Goal: Information Seeking & Learning: Find specific fact

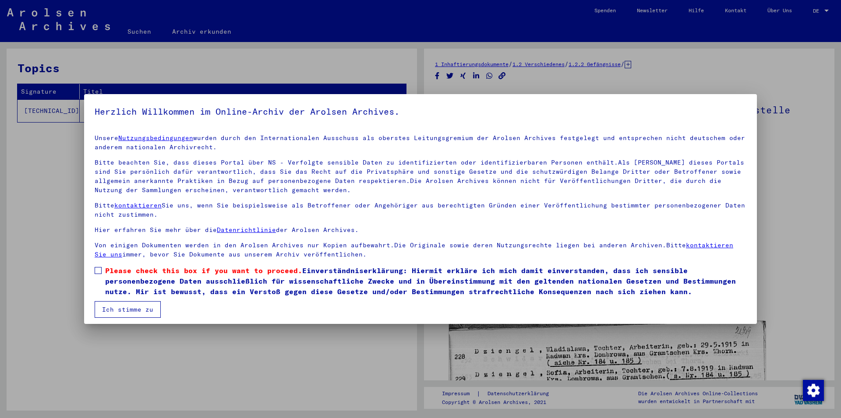
click at [96, 267] on span at bounding box center [98, 270] width 7 height 7
click at [125, 303] on button "Ich stimme zu" at bounding box center [128, 309] width 66 height 17
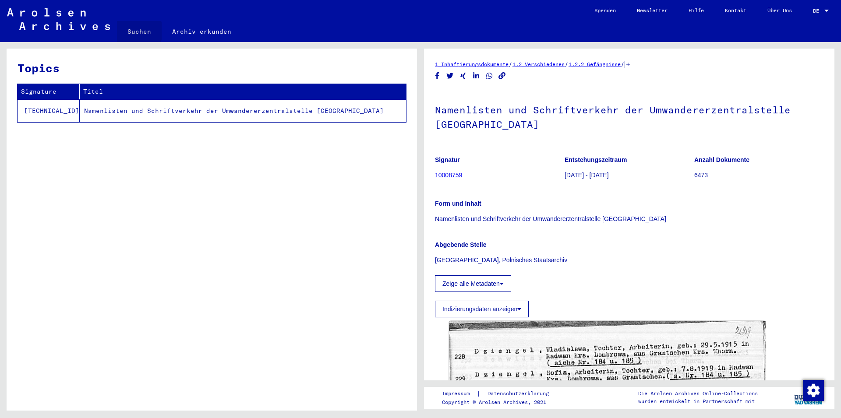
click at [134, 31] on link "Suchen" at bounding box center [139, 31] width 45 height 21
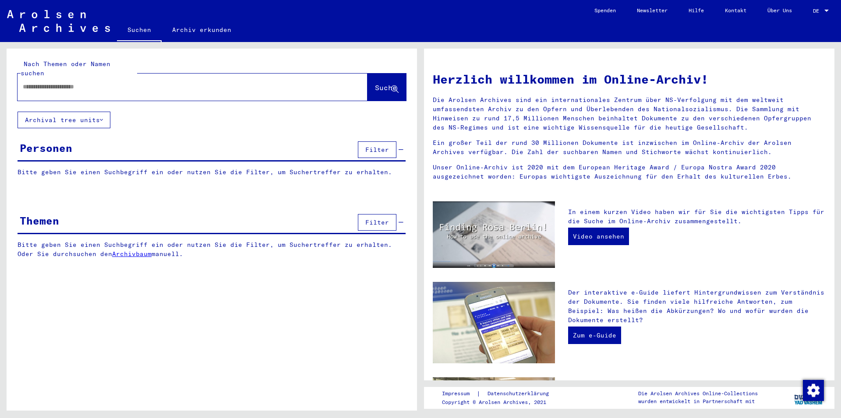
click at [66, 141] on div "Personen" at bounding box center [46, 148] width 53 height 16
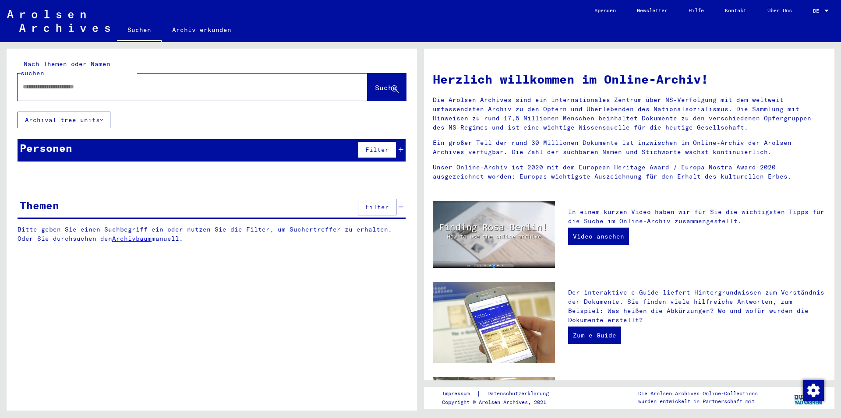
click at [73, 82] on input "text" at bounding box center [182, 86] width 318 height 9
drag, startPoint x: 376, startPoint y: 79, endPoint x: 353, endPoint y: 414, distance: 336.2
click at [376, 83] on span "Suche" at bounding box center [386, 87] width 22 height 9
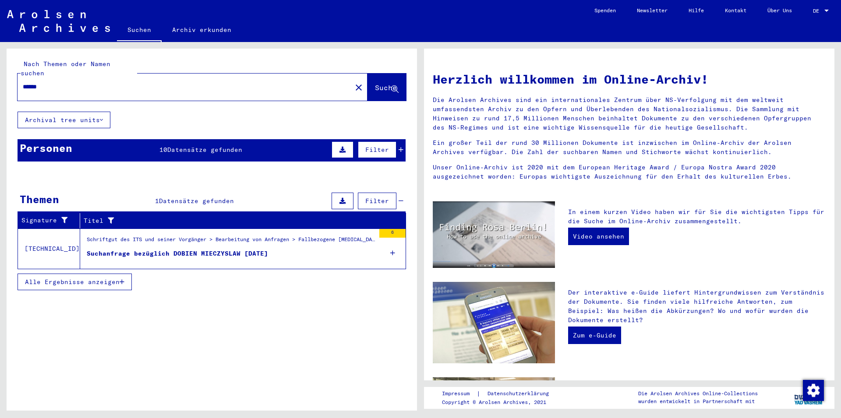
click at [52, 141] on div "Personen" at bounding box center [46, 148] width 53 height 16
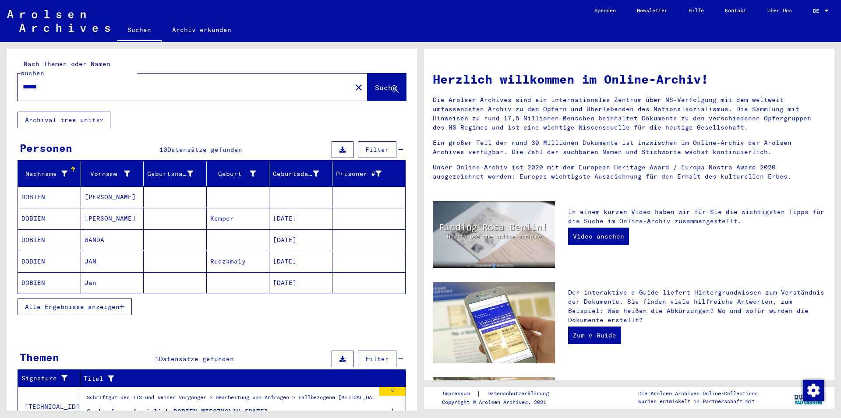
click at [101, 303] on span "Alle Ergebnisse anzeigen" at bounding box center [72, 307] width 95 height 8
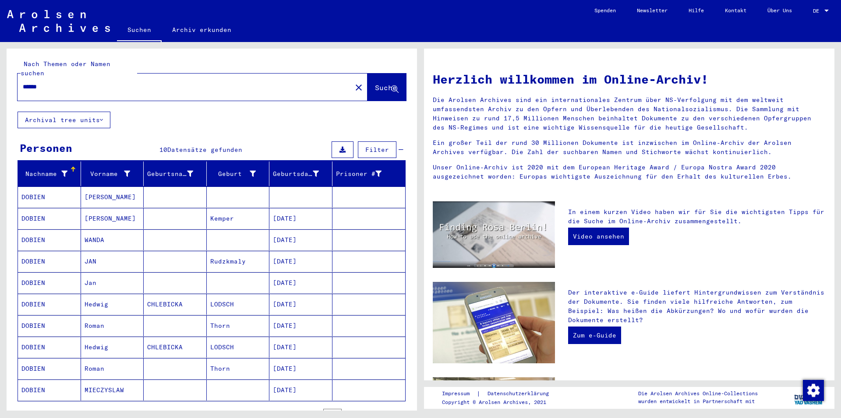
scroll to position [158, 0]
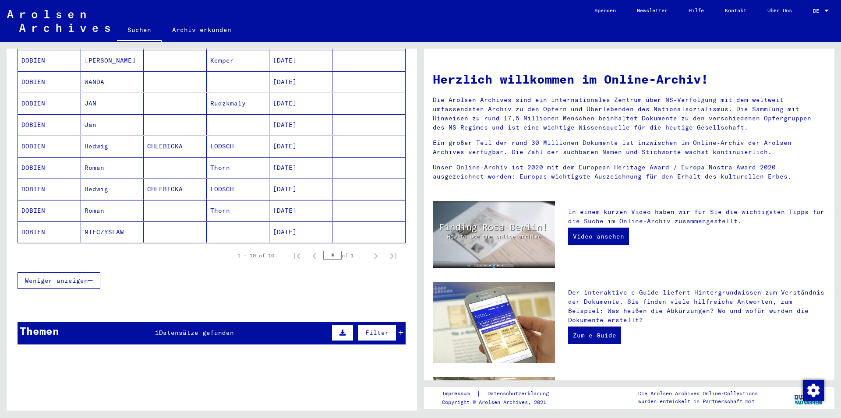
click at [167, 329] on span "Datensätze gefunden" at bounding box center [196, 333] width 75 height 8
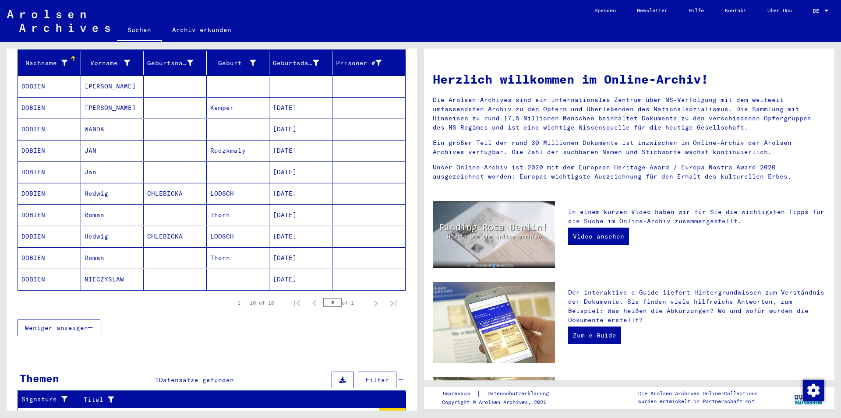
scroll to position [0, 0]
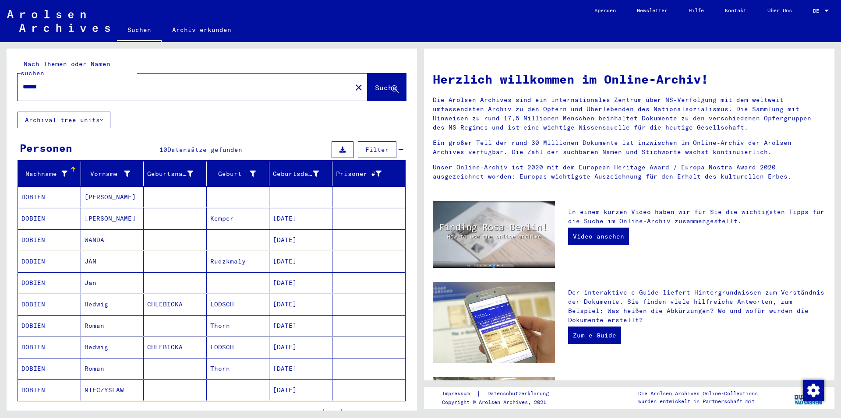
click at [222, 337] on mat-cell "LODSCH" at bounding box center [238, 347] width 63 height 21
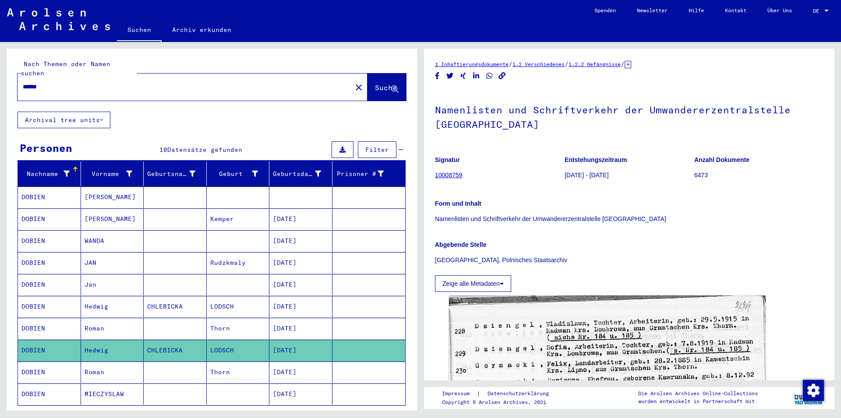
click at [285, 298] on mat-cell "[DATE]" at bounding box center [300, 306] width 63 height 21
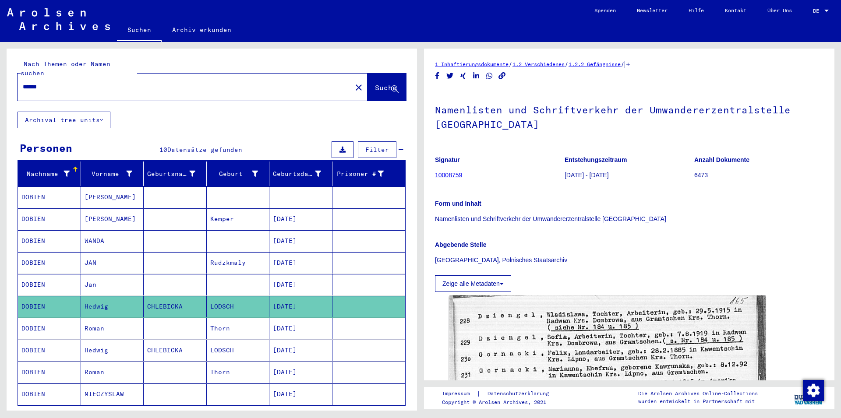
click at [222, 318] on mat-cell "Thorn" at bounding box center [238, 328] width 63 height 21
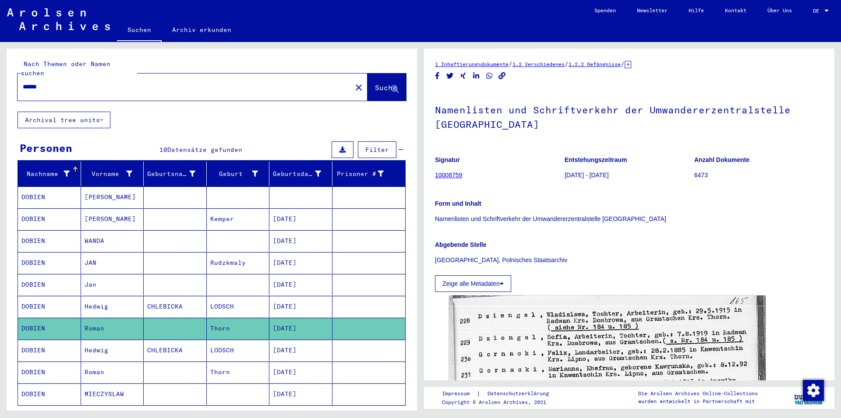
click at [222, 318] on mat-cell "Thorn" at bounding box center [238, 328] width 63 height 21
click at [227, 363] on mat-cell "Thorn" at bounding box center [238, 372] width 63 height 21
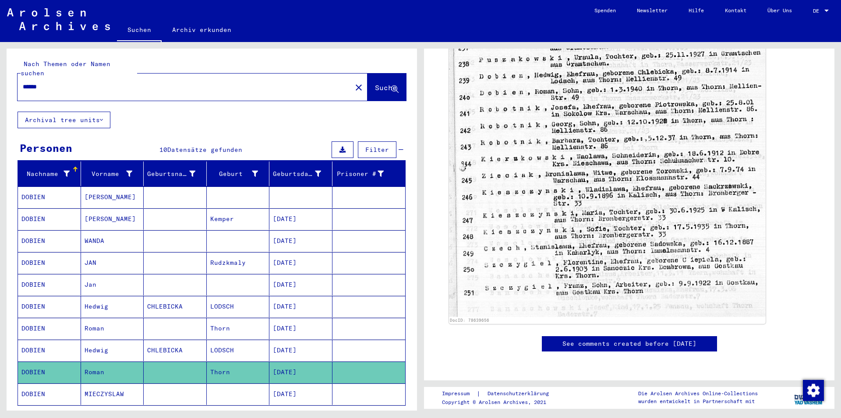
scroll to position [482, 0]
click at [806, 174] on div "DocID: 78639656" at bounding box center [629, 91] width 388 height 474
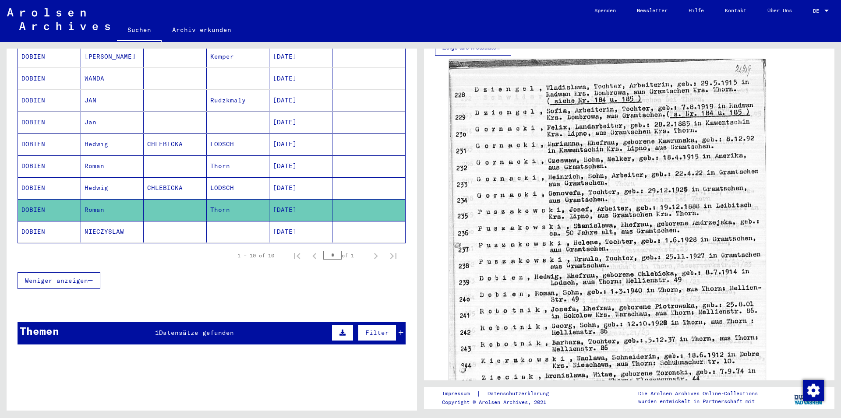
scroll to position [0, 0]
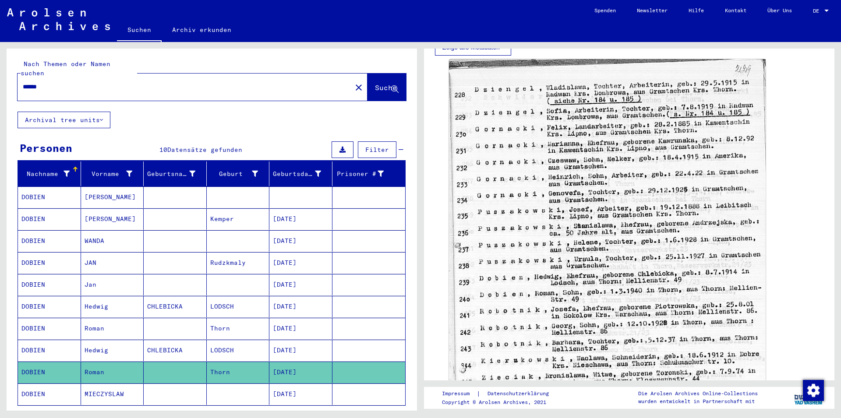
click at [93, 275] on mat-cell "Jan" at bounding box center [112, 284] width 63 height 21
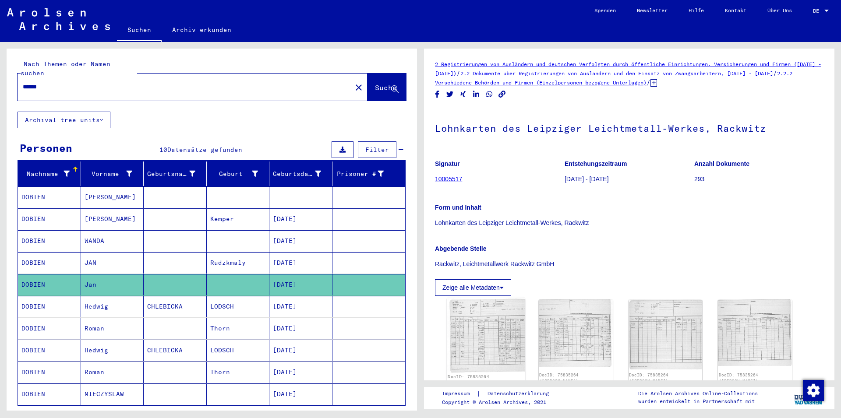
click at [499, 340] on img at bounding box center [486, 335] width 78 height 76
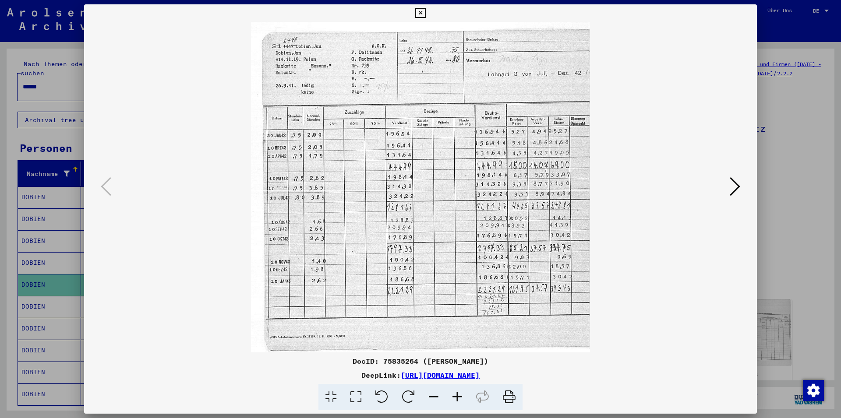
click at [425, 11] on icon at bounding box center [420, 13] width 10 height 11
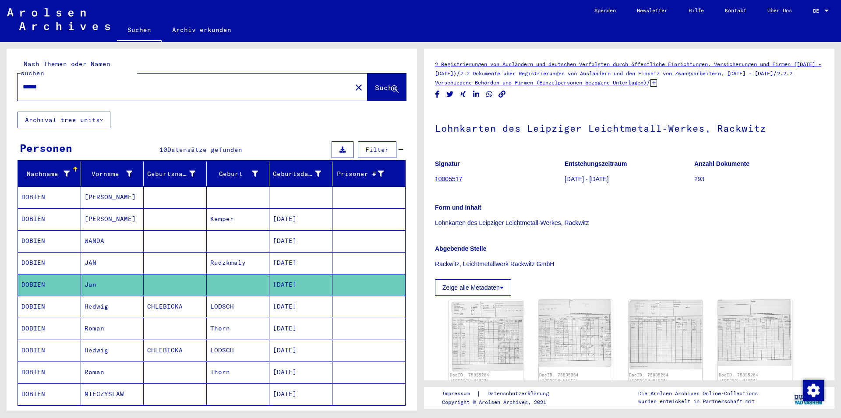
click at [93, 191] on mat-cell "[PERSON_NAME]" at bounding box center [112, 197] width 63 height 21
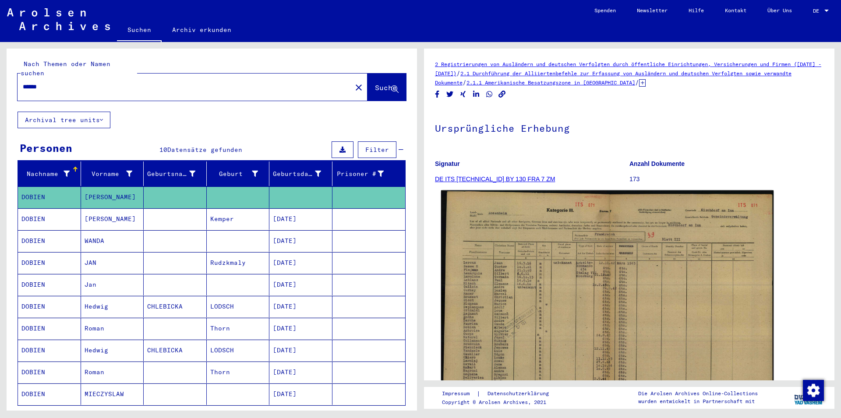
scroll to position [142, 0]
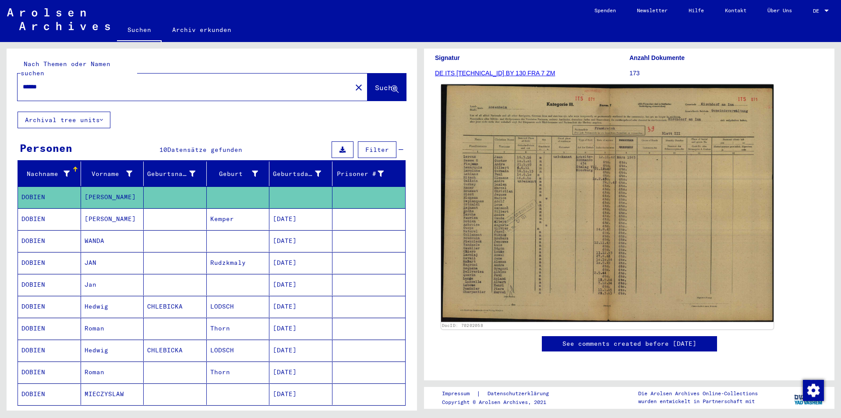
click at [585, 179] on img at bounding box center [607, 204] width 332 height 238
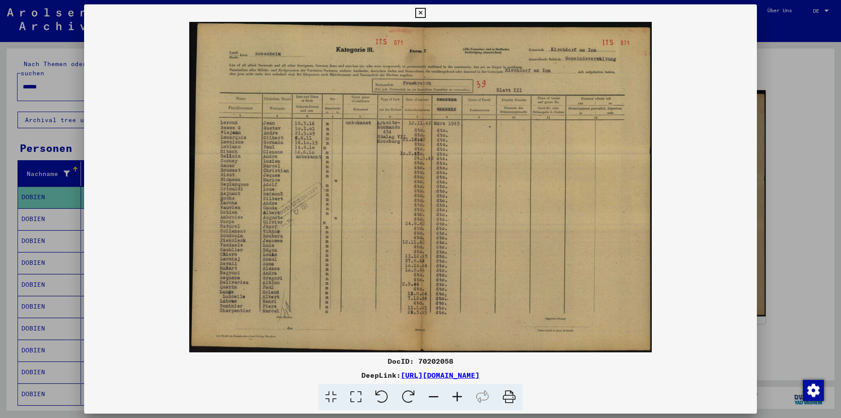
click at [458, 397] on icon at bounding box center [457, 397] width 24 height 27
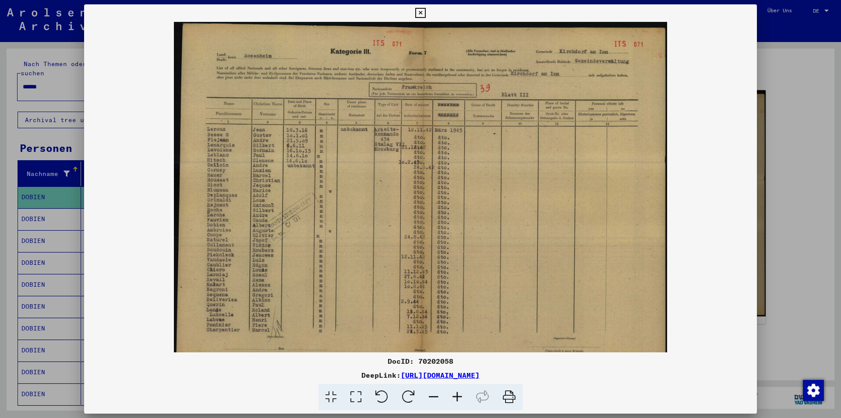
click at [458, 397] on icon at bounding box center [457, 397] width 24 height 27
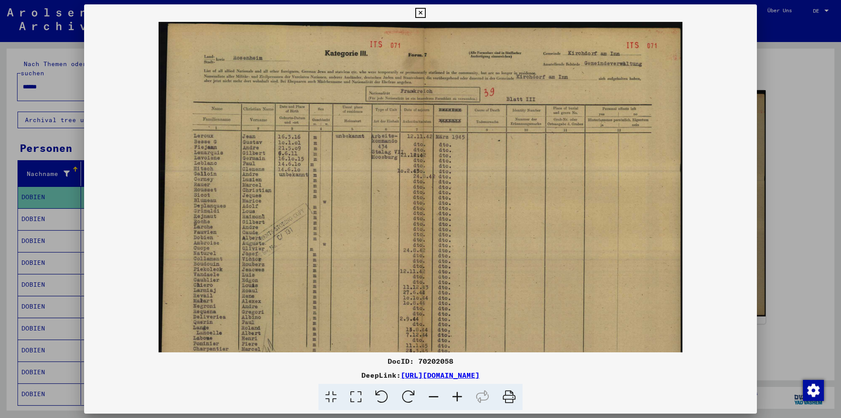
click at [458, 397] on icon at bounding box center [457, 397] width 24 height 27
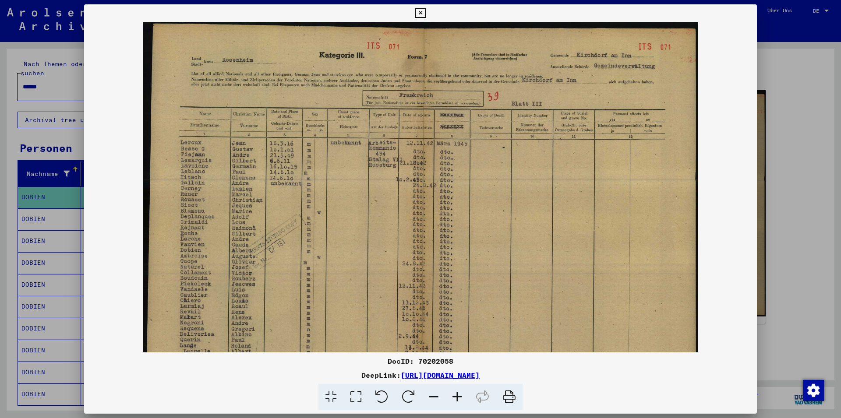
click at [458, 397] on icon at bounding box center [457, 397] width 24 height 27
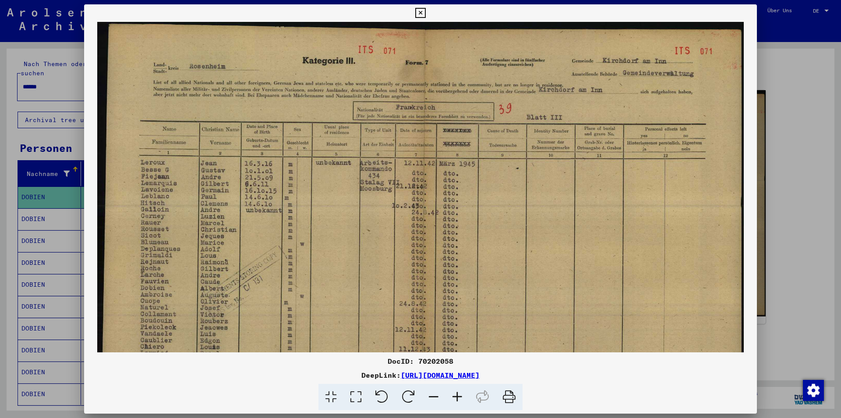
click at [458, 397] on icon at bounding box center [457, 397] width 24 height 27
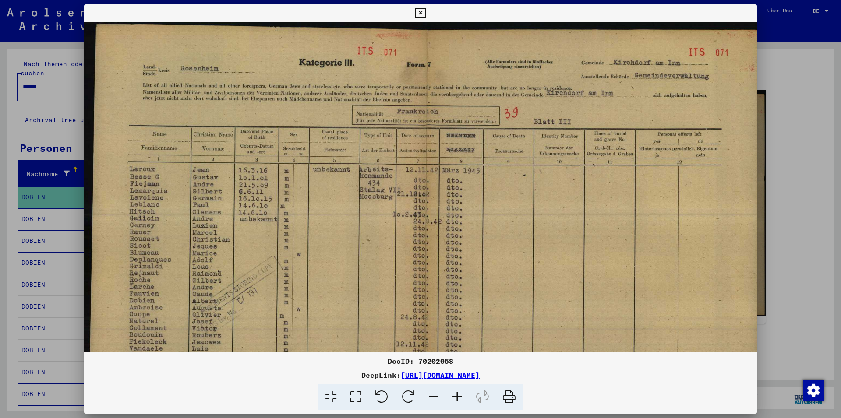
click at [458, 397] on icon at bounding box center [457, 397] width 24 height 27
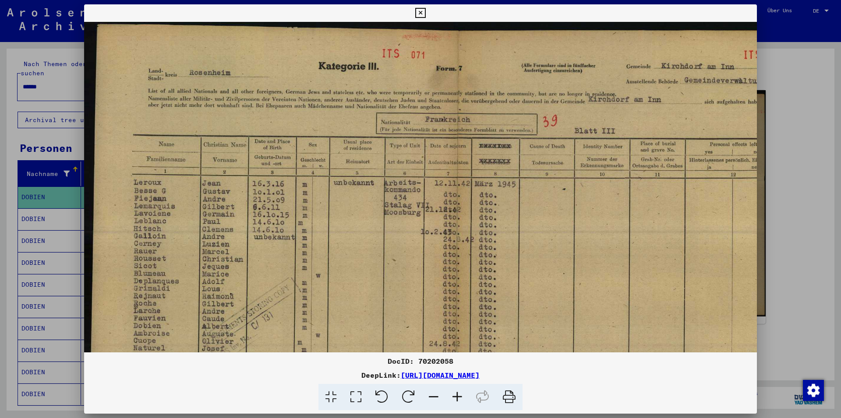
click at [458, 397] on icon at bounding box center [457, 397] width 24 height 27
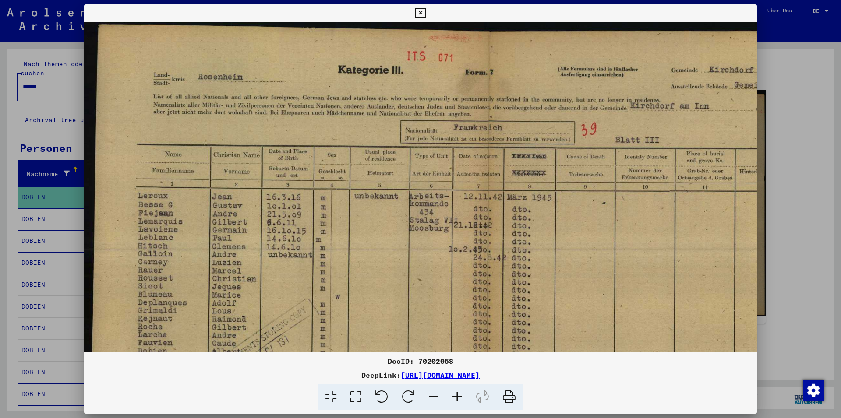
click at [458, 397] on icon at bounding box center [457, 397] width 24 height 27
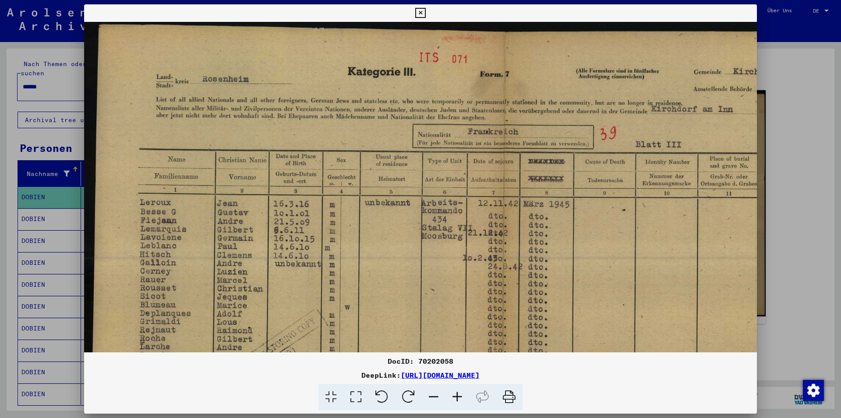
click at [458, 397] on icon at bounding box center [457, 397] width 24 height 27
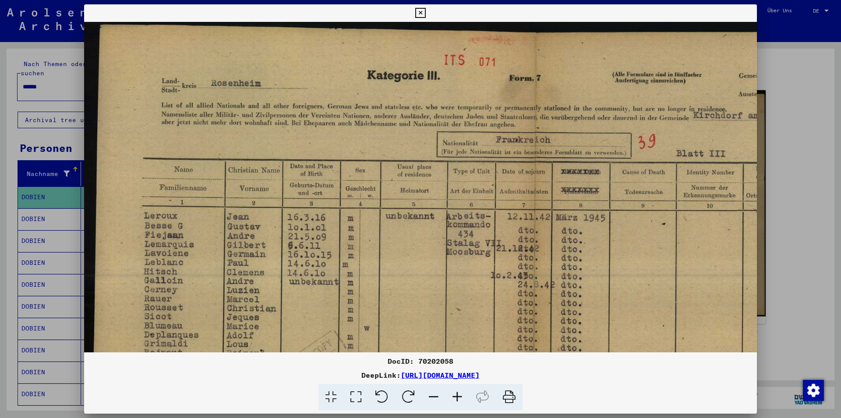
click at [458, 397] on icon at bounding box center [457, 397] width 24 height 27
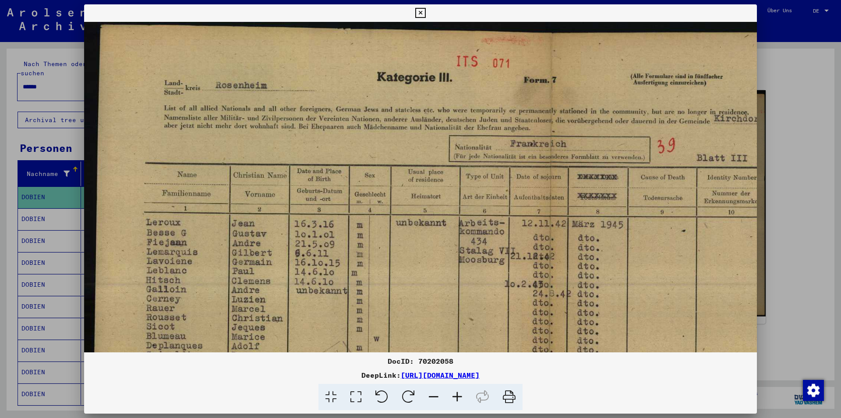
click at [458, 397] on icon at bounding box center [457, 397] width 24 height 27
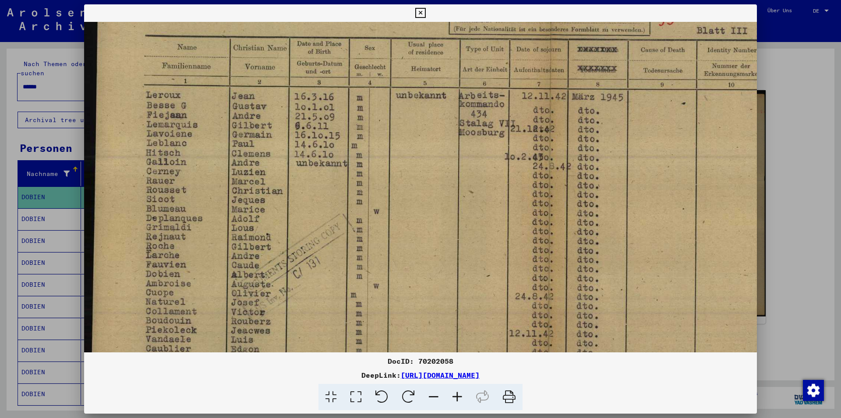
drag, startPoint x: 204, startPoint y: 216, endPoint x: 439, endPoint y: 97, distance: 263.6
click at [439, 97] on img at bounding box center [545, 223] width 922 height 659
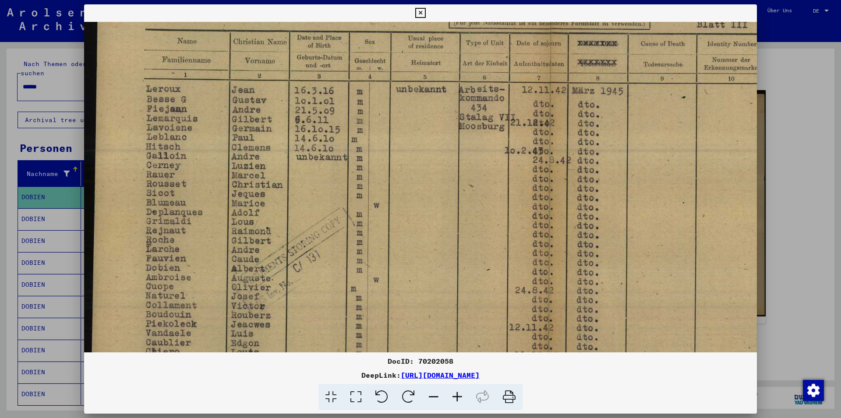
scroll to position [282, 0]
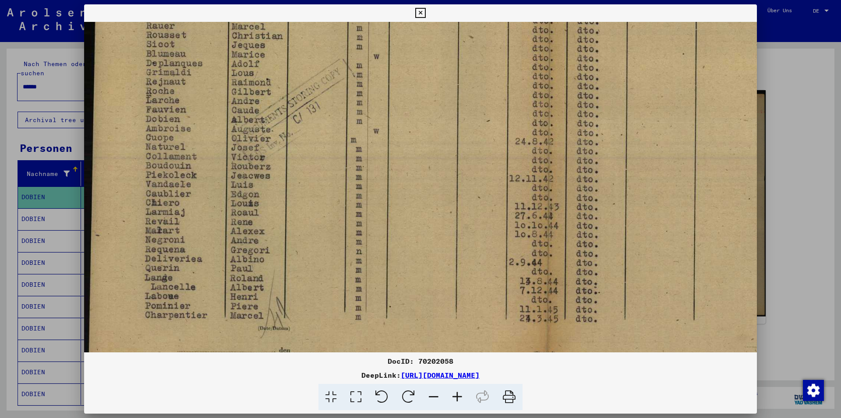
drag, startPoint x: 359, startPoint y: 323, endPoint x: 382, endPoint y: 168, distance: 156.7
click at [382, 168] on img at bounding box center [545, 68] width 922 height 659
click at [425, 11] on icon at bounding box center [420, 13] width 10 height 11
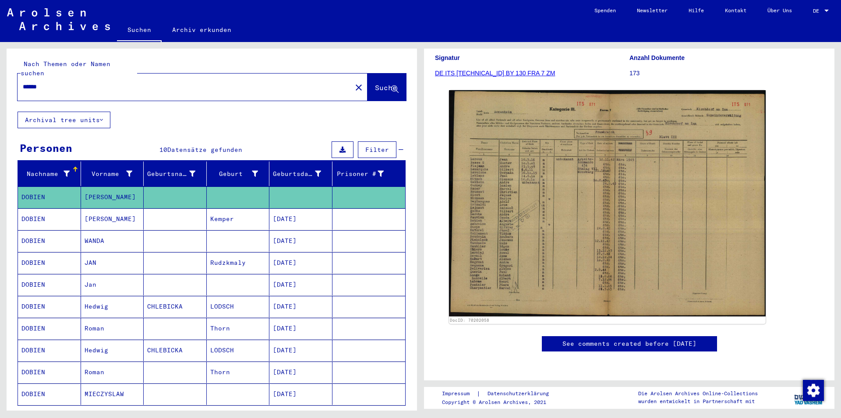
click at [47, 82] on input "******" at bounding box center [185, 86] width 324 height 9
type input "*"
drag, startPoint x: 373, startPoint y: 80, endPoint x: 515, endPoint y: 214, distance: 195.2
click at [375, 83] on span "Suche" at bounding box center [386, 87] width 22 height 9
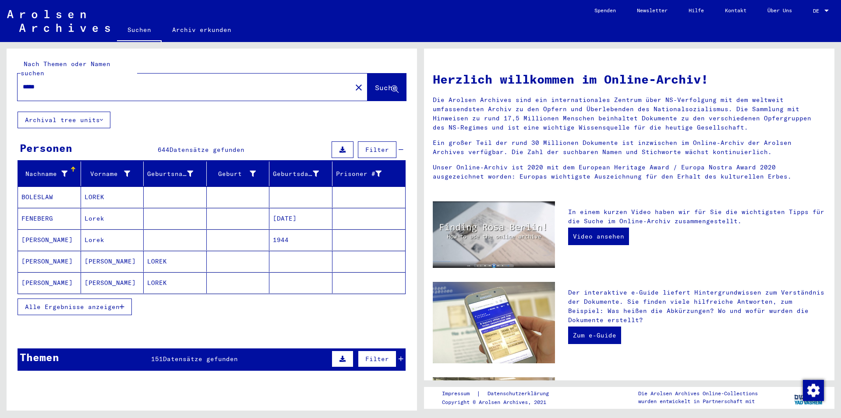
click at [120, 299] on button "Alle Ergebnisse anzeigen" at bounding box center [75, 307] width 114 height 17
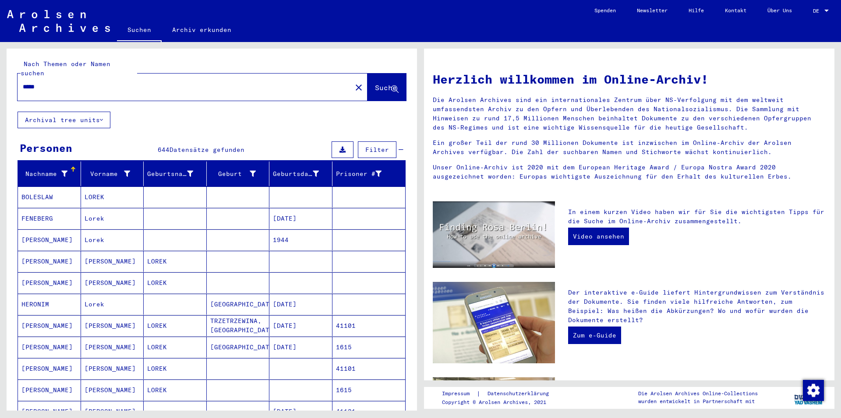
drag, startPoint x: 49, startPoint y: 78, endPoint x: 64, endPoint y: 123, distance: 48.0
click at [49, 82] on input "*****" at bounding box center [182, 86] width 318 height 9
click at [375, 83] on span "Suche" at bounding box center [386, 87] width 22 height 9
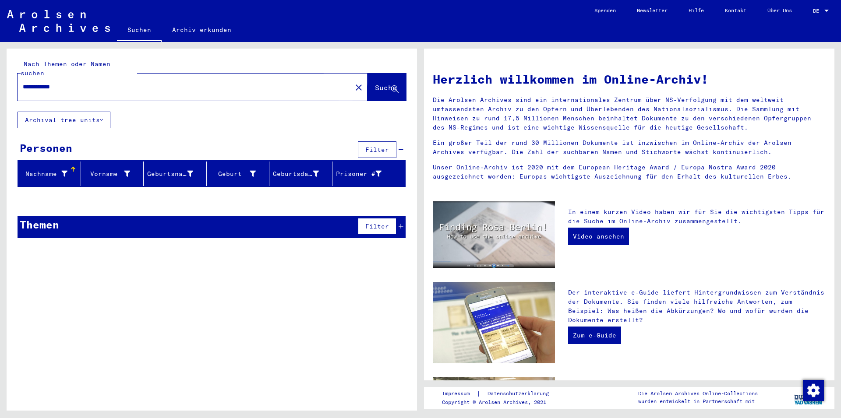
click at [376, 83] on span "Suche" at bounding box center [386, 87] width 22 height 9
drag, startPoint x: 38, startPoint y: 78, endPoint x: 37, endPoint y: 237, distance: 158.5
click at [38, 82] on input "**********" at bounding box center [182, 86] width 318 height 9
drag, startPoint x: 74, startPoint y: 78, endPoint x: 67, endPoint y: 127, distance: 49.0
click at [74, 82] on input "**********" at bounding box center [182, 86] width 318 height 9
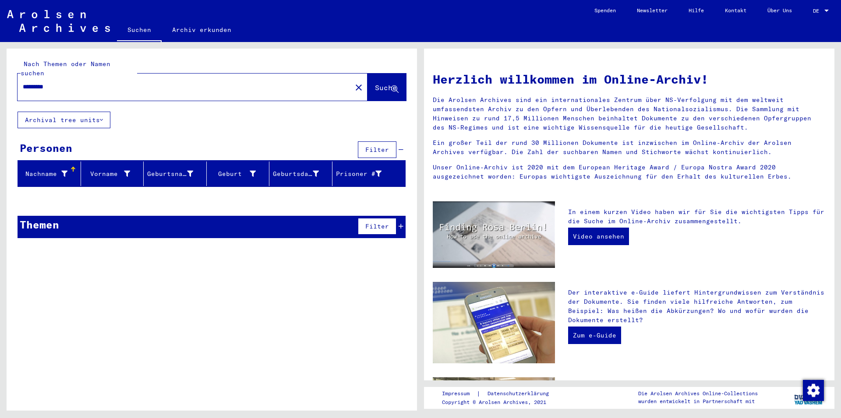
click at [379, 83] on span "Suche" at bounding box center [386, 87] width 22 height 9
click at [375, 83] on span "Suche" at bounding box center [386, 87] width 22 height 9
click at [41, 82] on input "*********" at bounding box center [182, 86] width 318 height 9
click at [53, 82] on input "********" at bounding box center [182, 86] width 318 height 9
type input "*****"
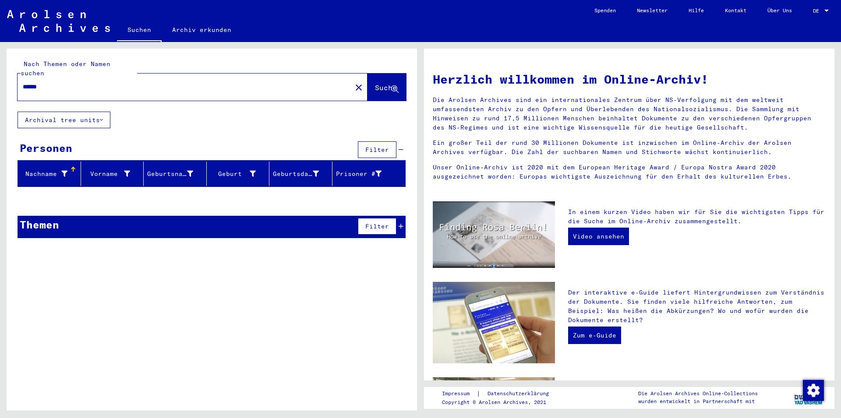
click at [375, 83] on span "Suche" at bounding box center [386, 87] width 22 height 9
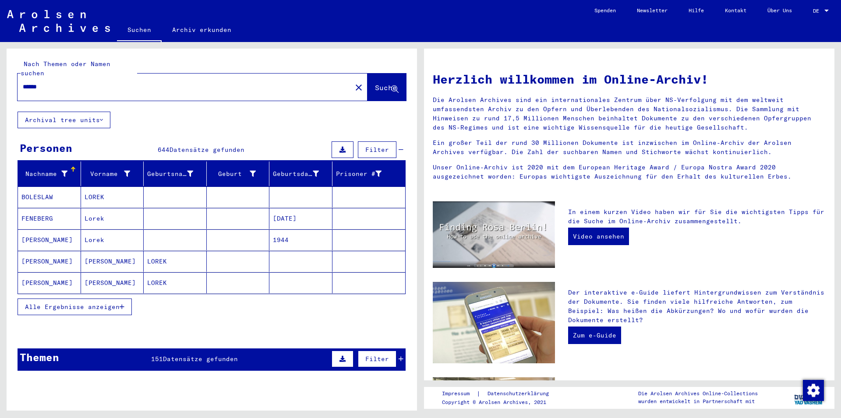
click at [99, 303] on span "Alle Ergebnisse anzeigen" at bounding box center [72, 307] width 95 height 8
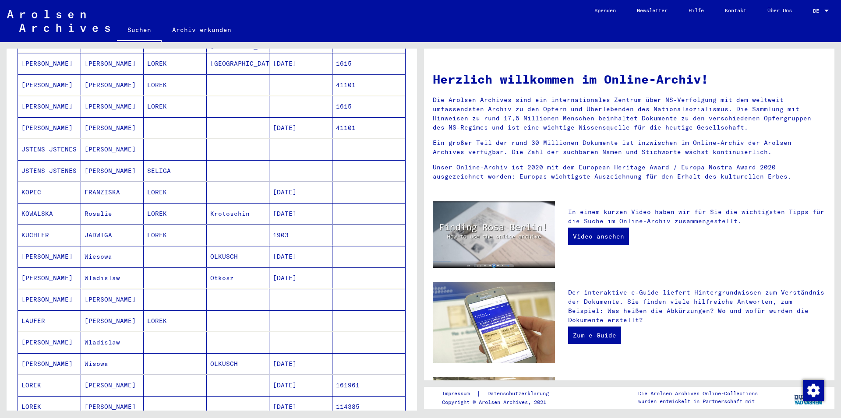
scroll to position [473, 0]
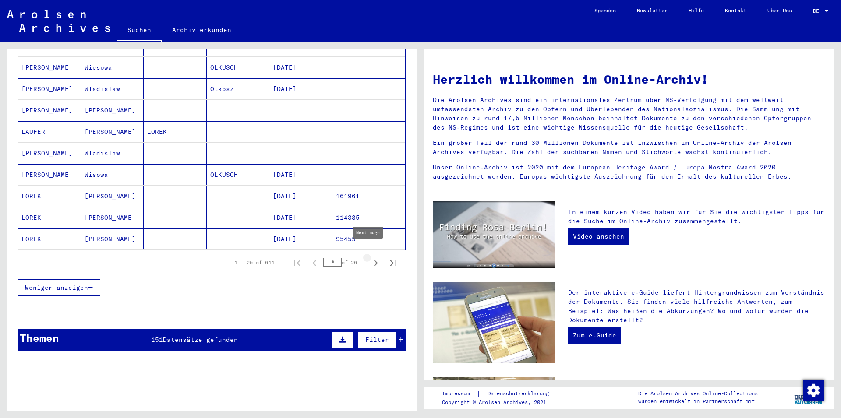
click at [374, 260] on icon "Next page" at bounding box center [376, 263] width 4 height 6
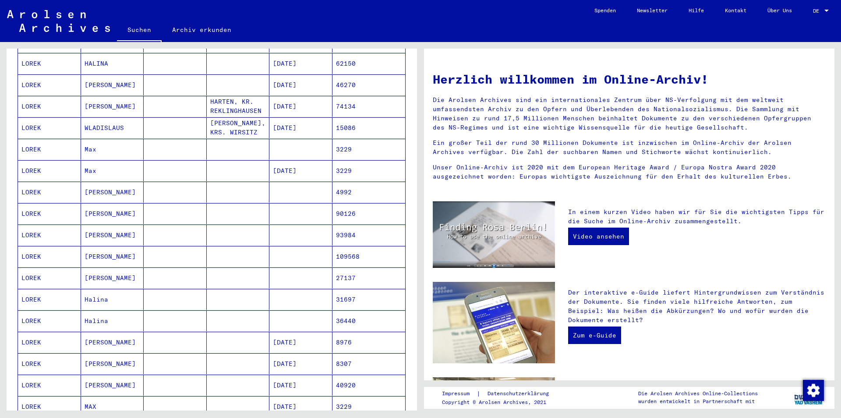
scroll to position [378, 0]
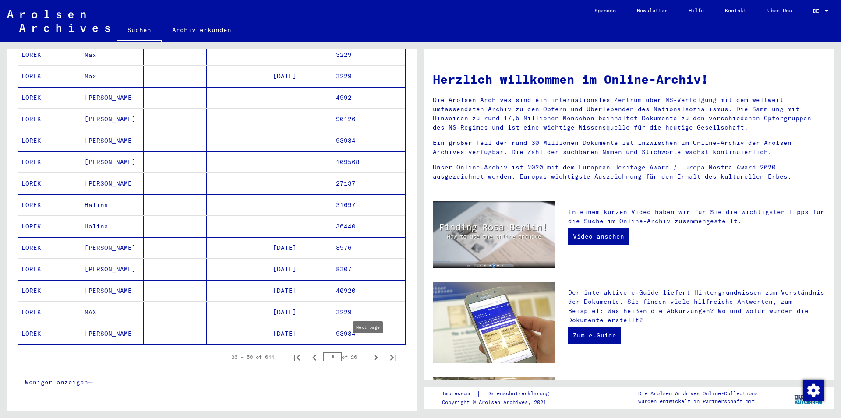
click at [374, 355] on icon "Next page" at bounding box center [376, 358] width 4 height 6
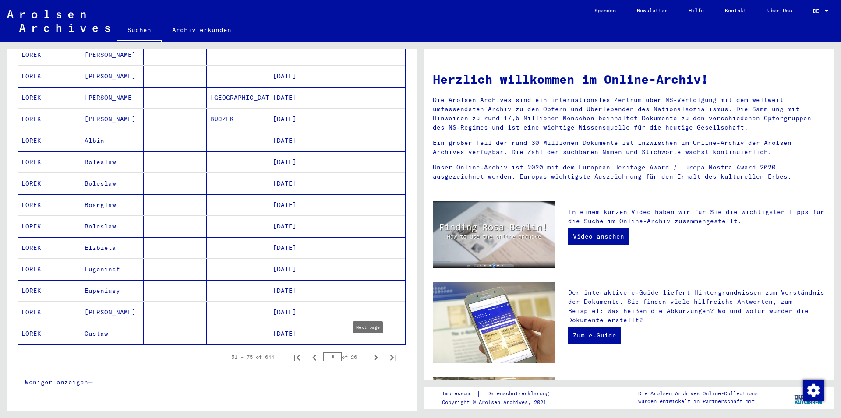
click at [370, 352] on icon "Next page" at bounding box center [376, 358] width 12 height 12
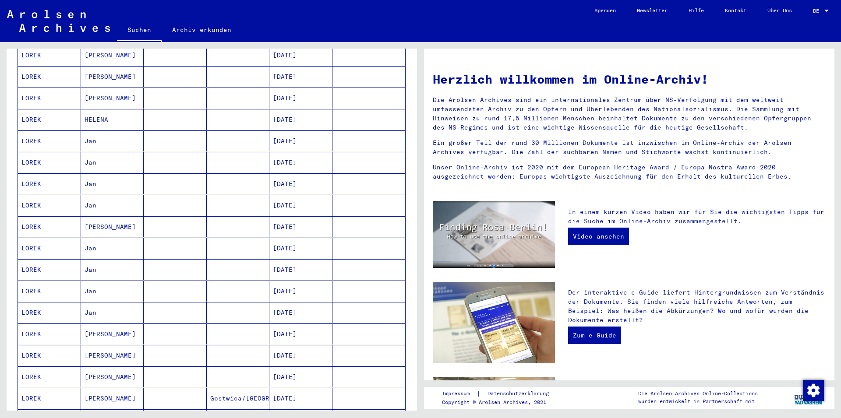
scroll to position [331, 0]
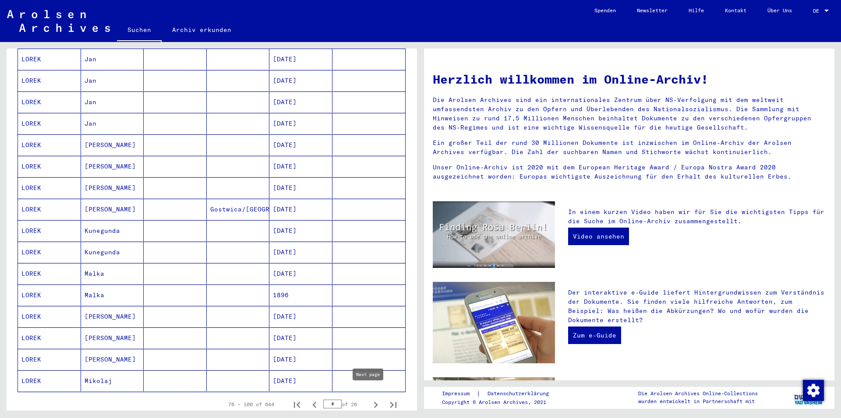
click at [374, 402] on icon "Next page" at bounding box center [376, 405] width 4 height 6
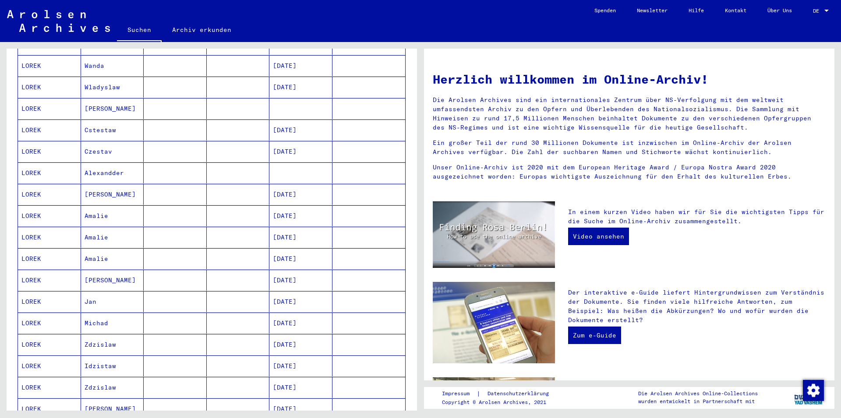
scroll to position [426, 0]
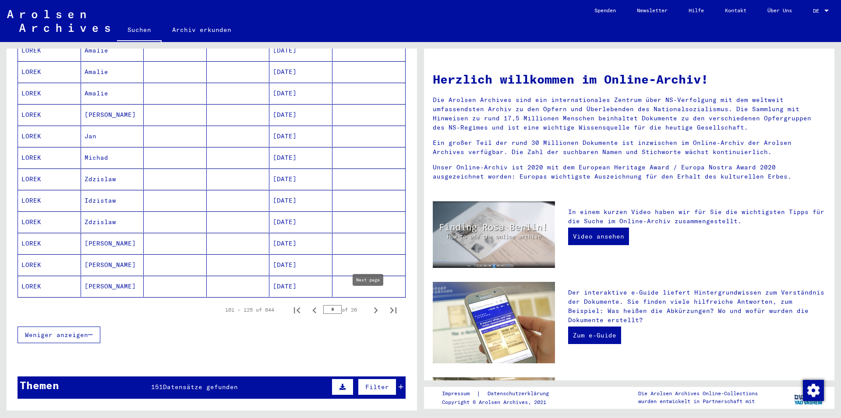
click at [370, 304] on icon "Next page" at bounding box center [376, 310] width 12 height 12
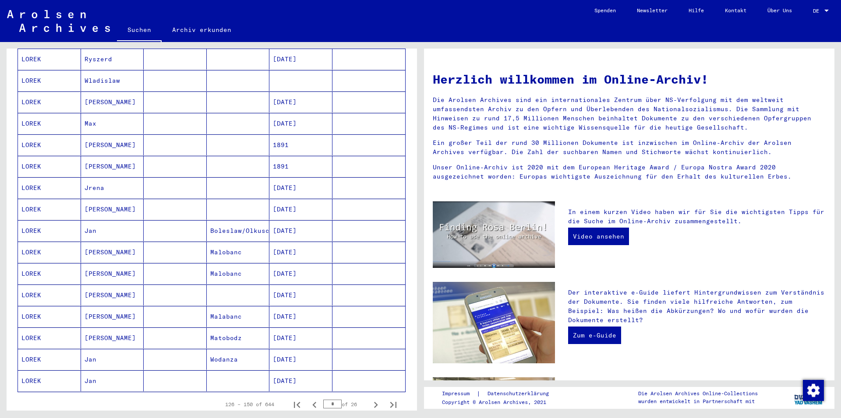
scroll to position [567, 0]
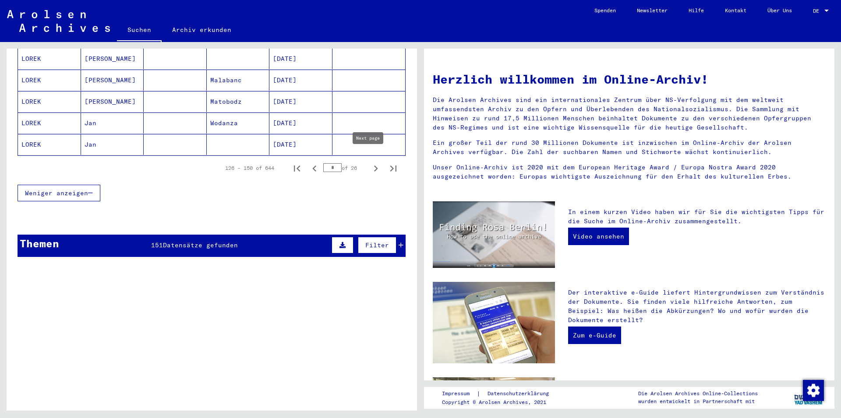
click at [370, 162] on icon "Next page" at bounding box center [376, 168] width 12 height 12
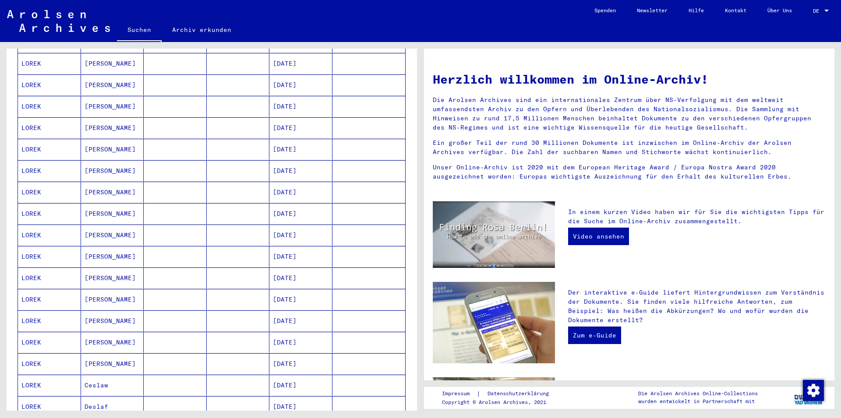
scroll to position [473, 0]
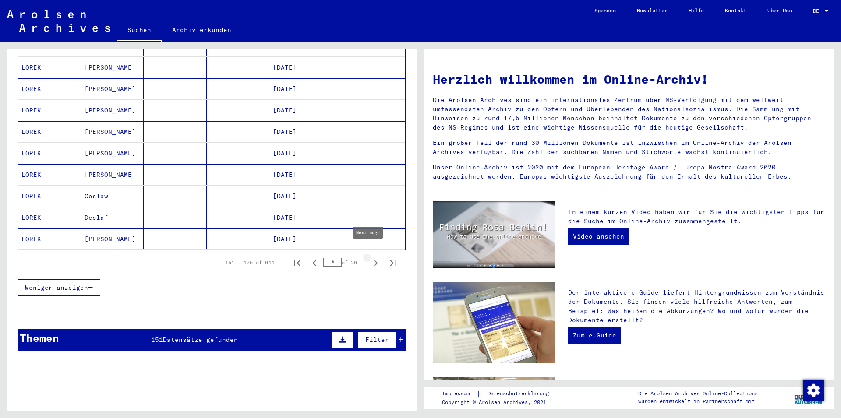
click at [370, 257] on icon "Next page" at bounding box center [376, 263] width 12 height 12
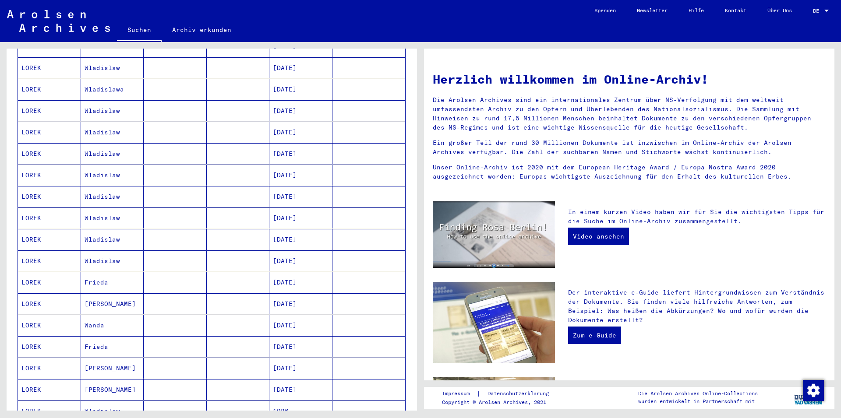
scroll to position [331, 0]
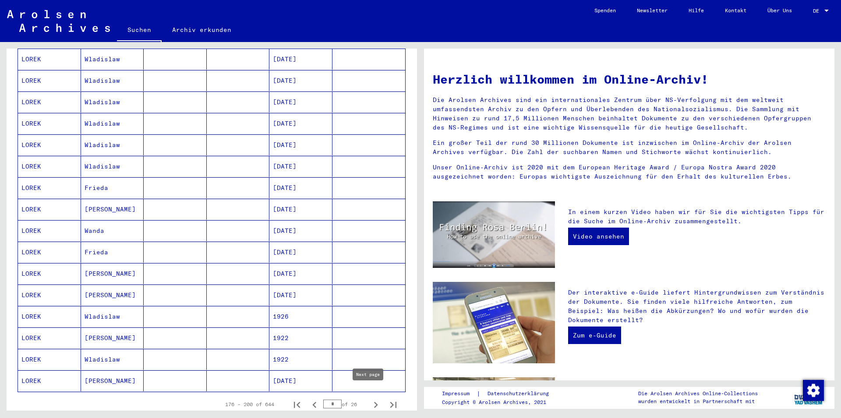
click at [370, 399] on icon "Next page" at bounding box center [376, 405] width 12 height 12
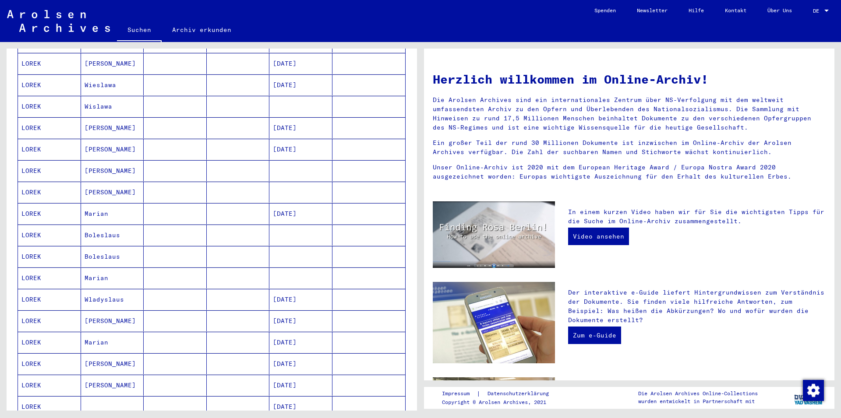
scroll to position [473, 0]
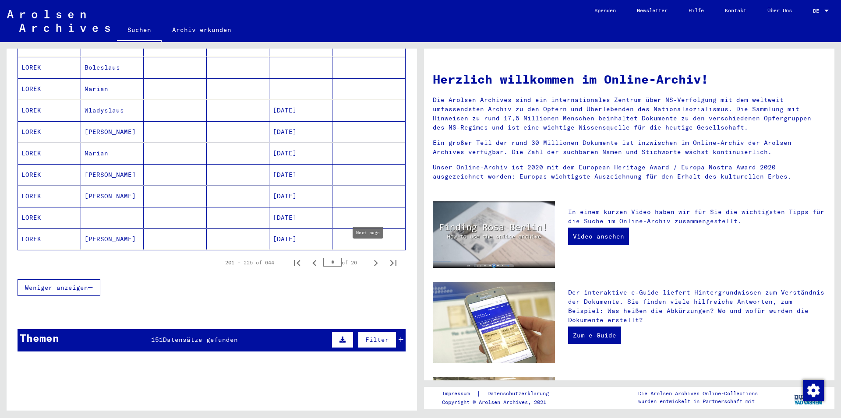
click at [374, 260] on icon "Next page" at bounding box center [376, 263] width 4 height 6
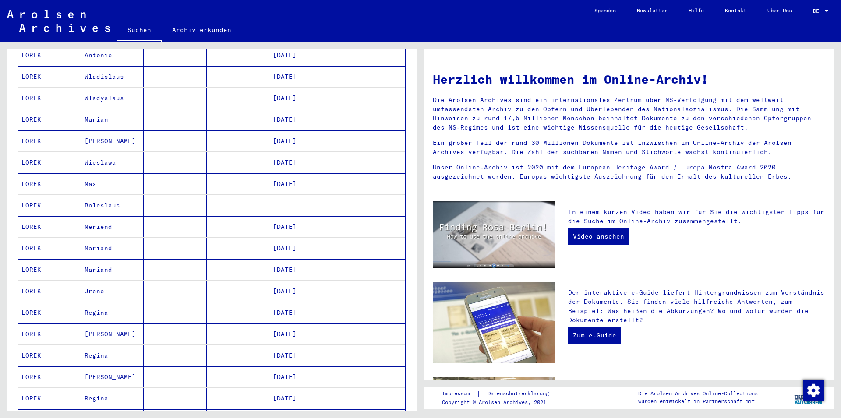
scroll to position [331, 0]
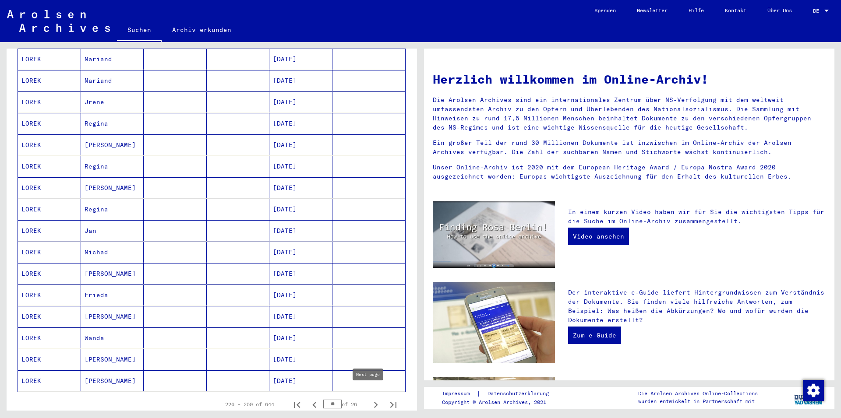
click at [370, 399] on icon "Next page" at bounding box center [376, 405] width 12 height 12
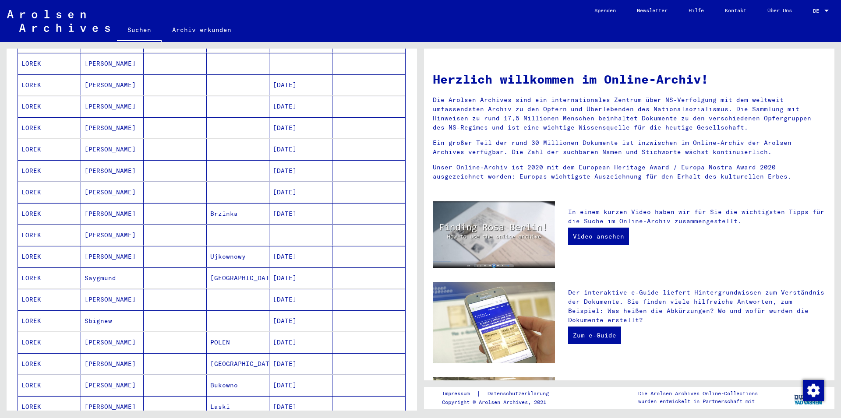
scroll to position [426, 0]
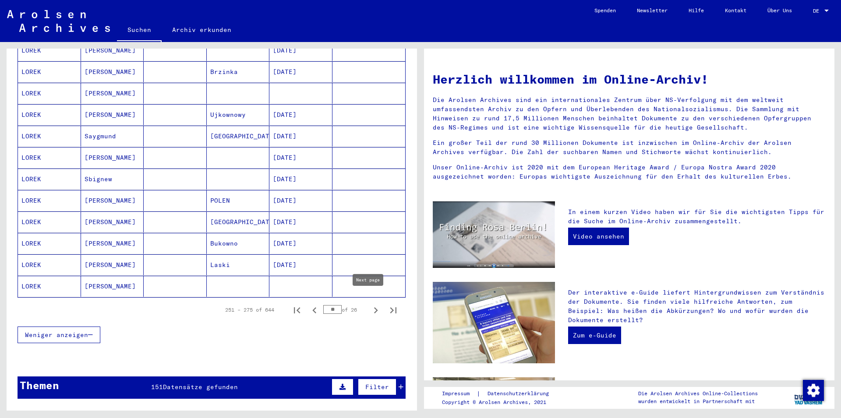
click at [374, 307] on icon "Next page" at bounding box center [376, 310] width 4 height 6
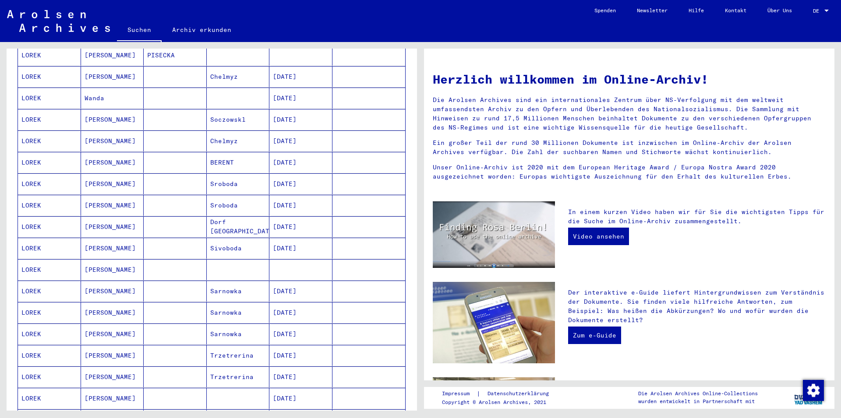
scroll to position [378, 0]
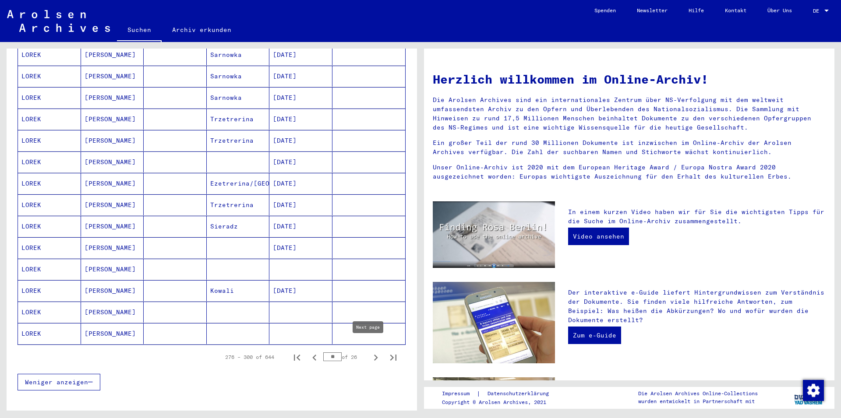
click at [370, 352] on icon "Next page" at bounding box center [376, 358] width 12 height 12
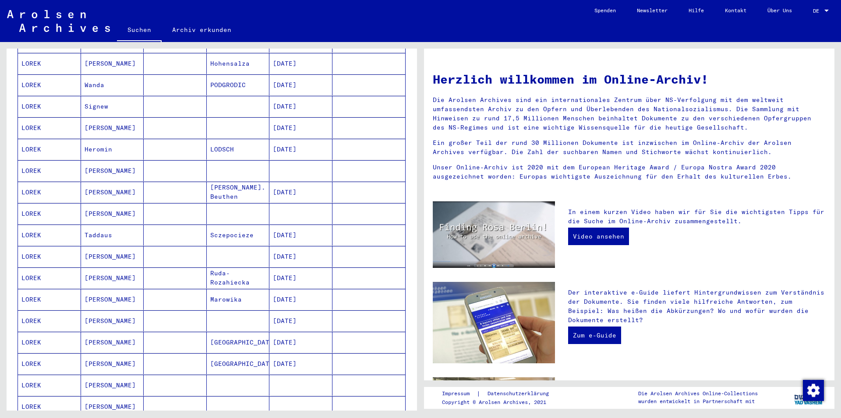
scroll to position [426, 0]
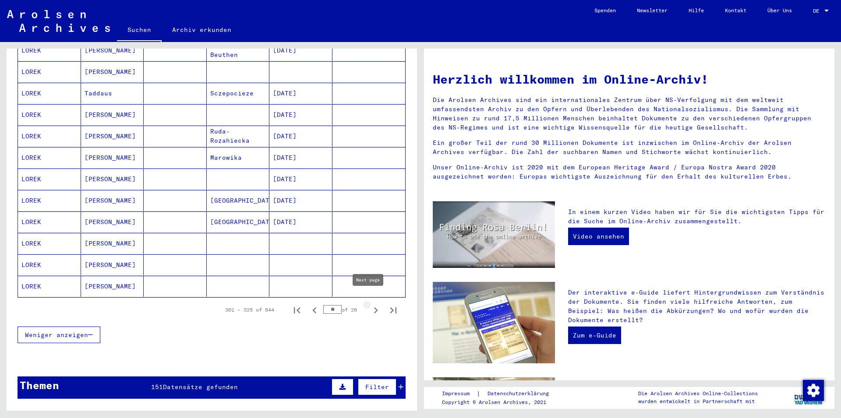
drag, startPoint x: 368, startPoint y: 299, endPoint x: 316, endPoint y: 354, distance: 75.9
click at [370, 304] on icon "Next page" at bounding box center [376, 310] width 12 height 12
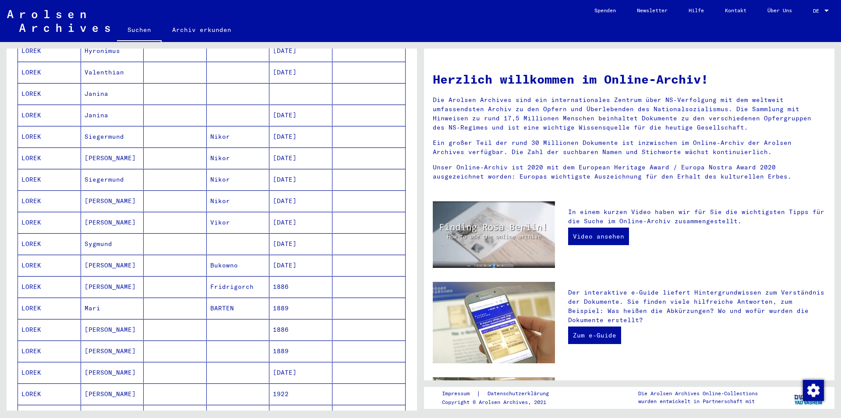
scroll to position [402, 0]
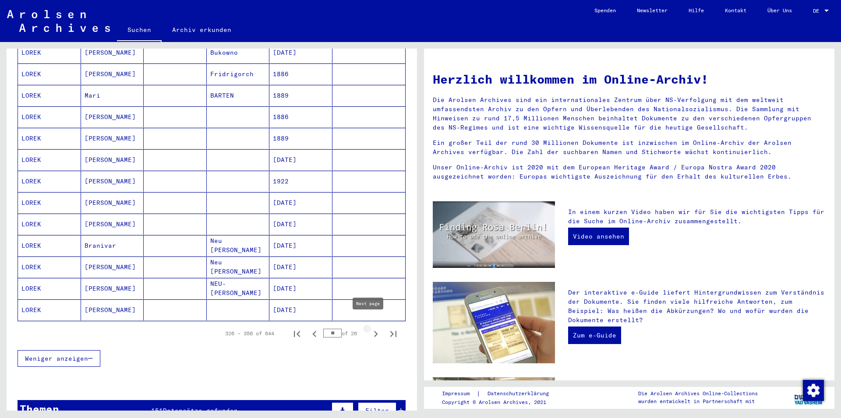
click at [370, 328] on icon "Next page" at bounding box center [376, 334] width 12 height 12
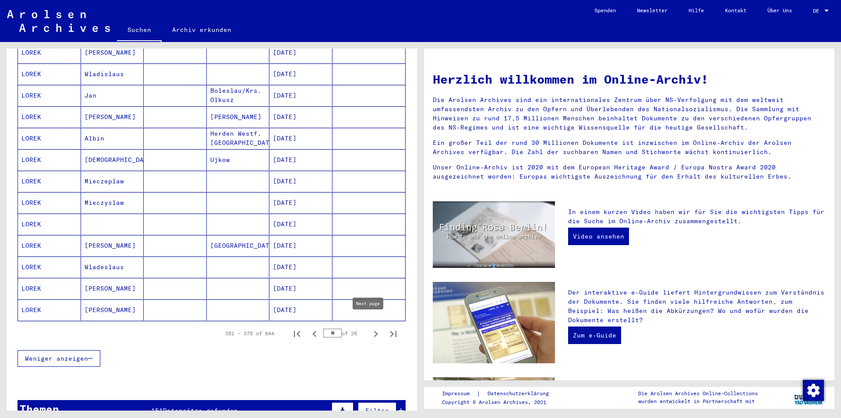
click at [370, 328] on icon "Next page" at bounding box center [376, 334] width 12 height 12
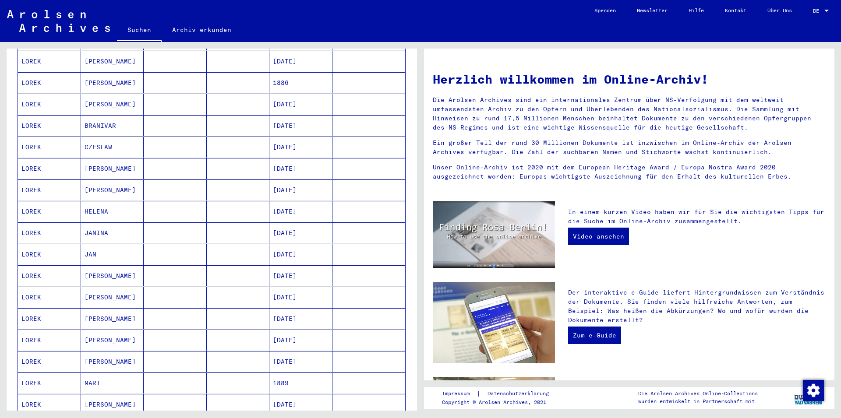
scroll to position [449, 0]
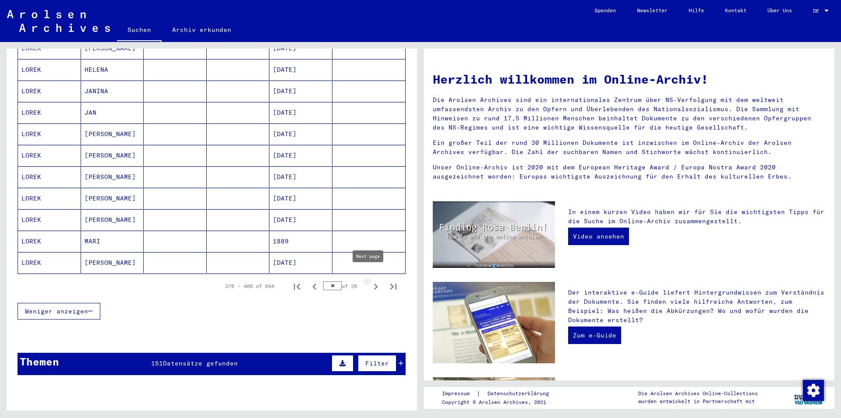
click at [370, 281] on icon "Next page" at bounding box center [376, 287] width 12 height 12
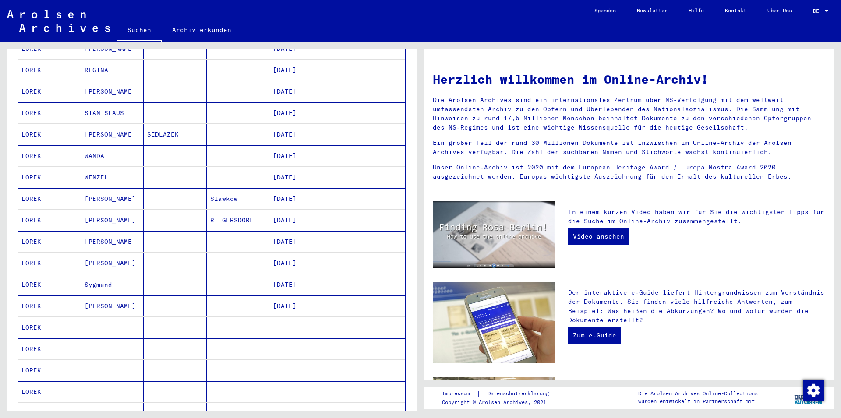
scroll to position [355, 0]
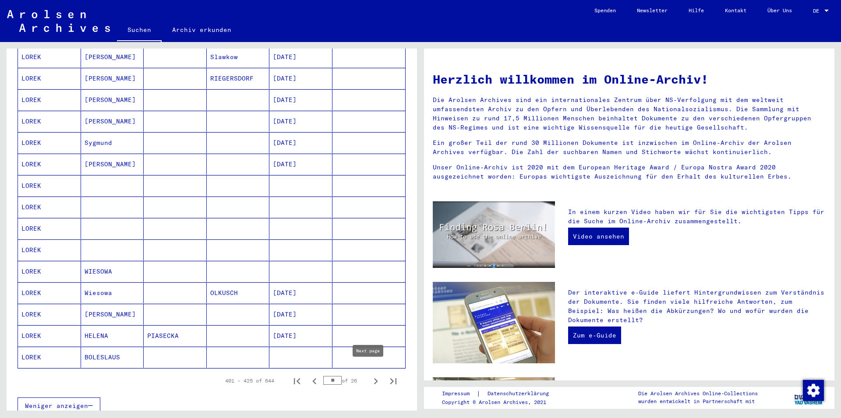
click at [374, 378] on icon "Next page" at bounding box center [376, 381] width 4 height 6
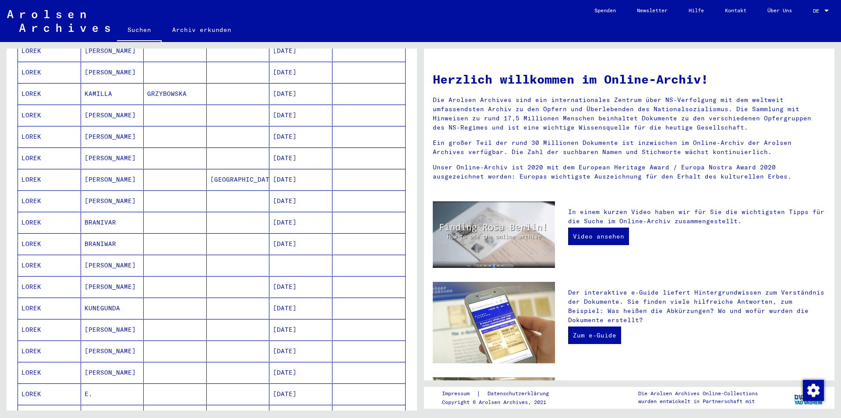
scroll to position [378, 0]
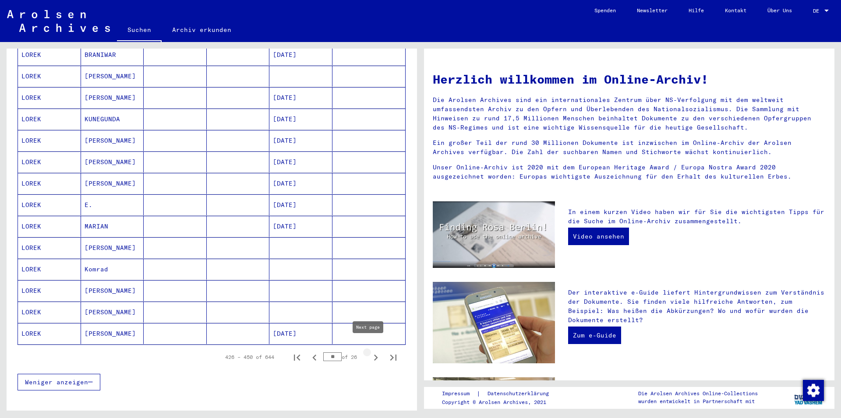
click at [370, 352] on icon "Next page" at bounding box center [376, 358] width 12 height 12
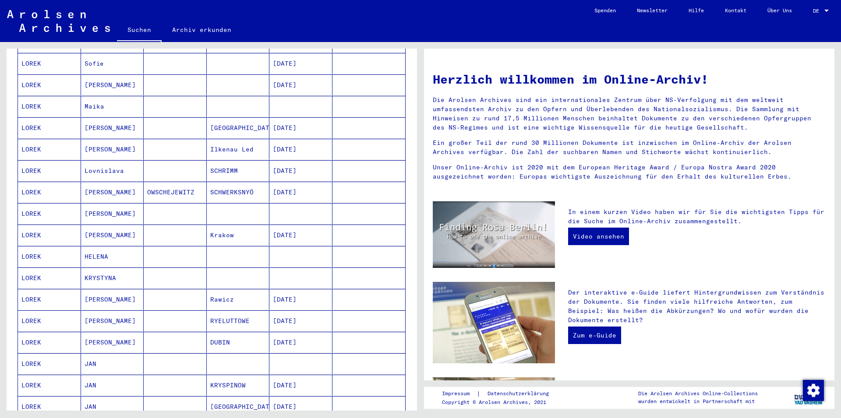
scroll to position [473, 0]
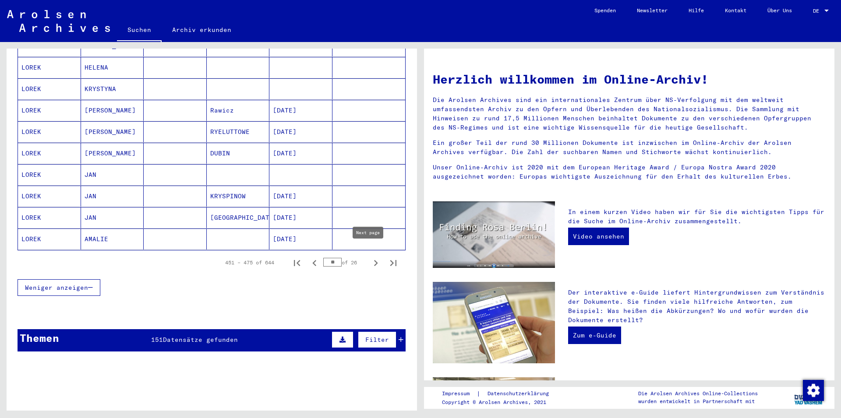
click at [370, 257] on icon "Next page" at bounding box center [376, 263] width 12 height 12
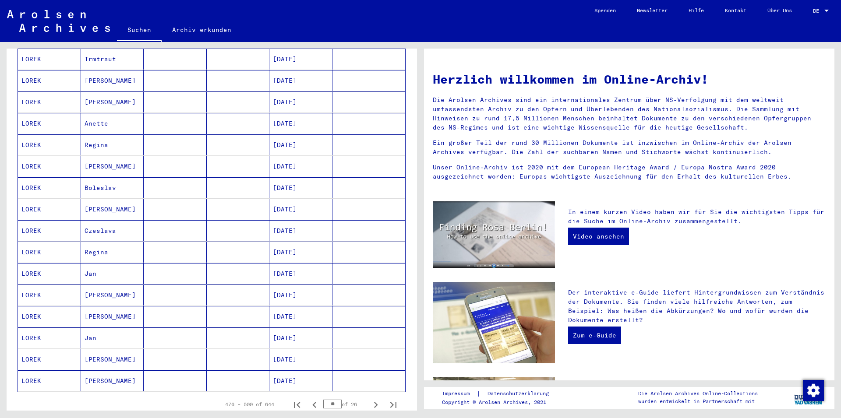
scroll to position [426, 0]
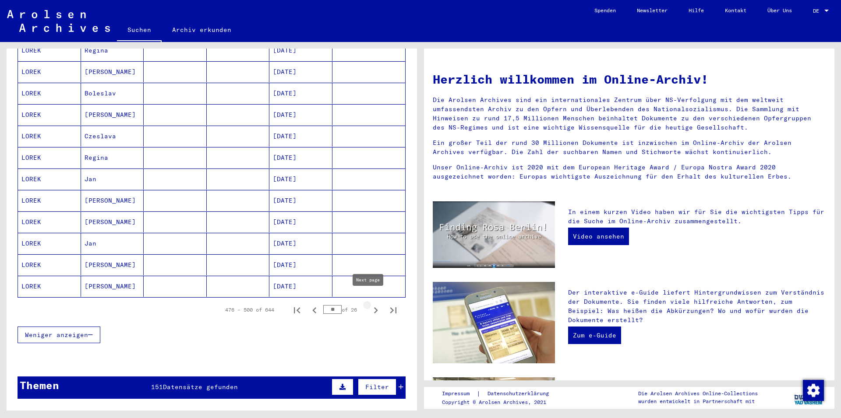
click at [374, 307] on icon "Next page" at bounding box center [376, 310] width 4 height 6
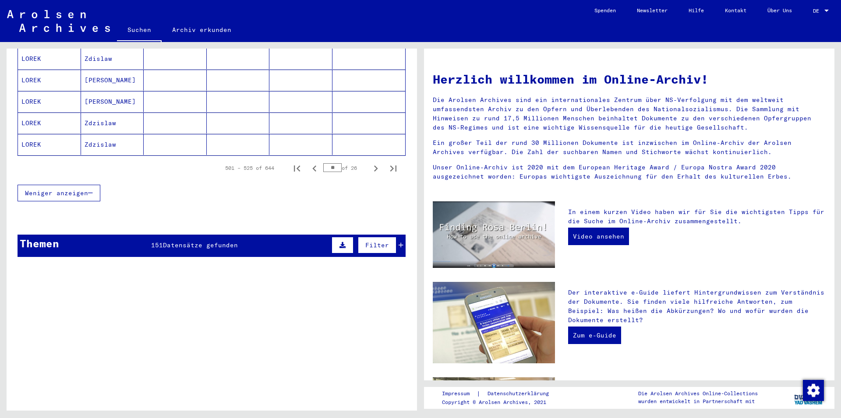
scroll to position [641, 0]
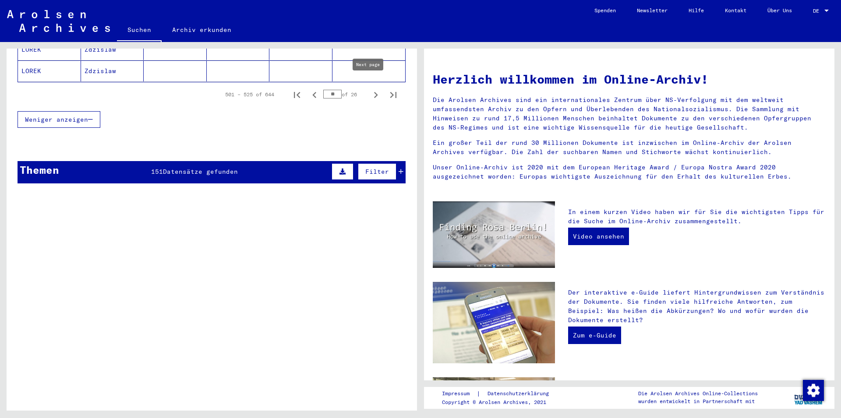
drag, startPoint x: 367, startPoint y: 85, endPoint x: 329, endPoint y: 244, distance: 162.9
click at [370, 89] on icon "Next page" at bounding box center [376, 95] width 12 height 12
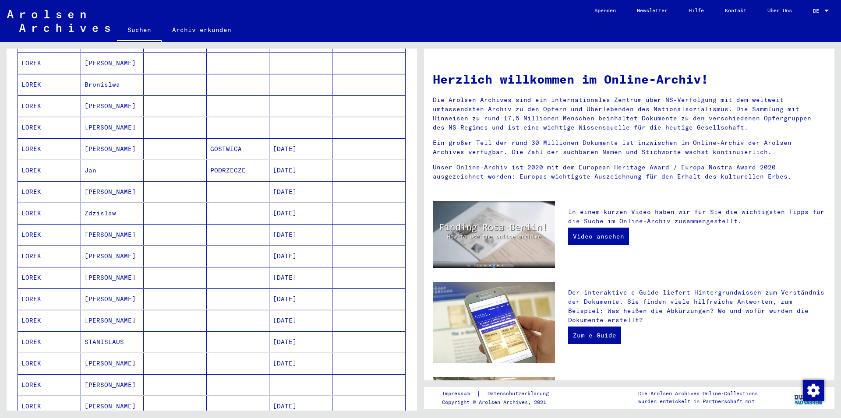
scroll to position [452, 0]
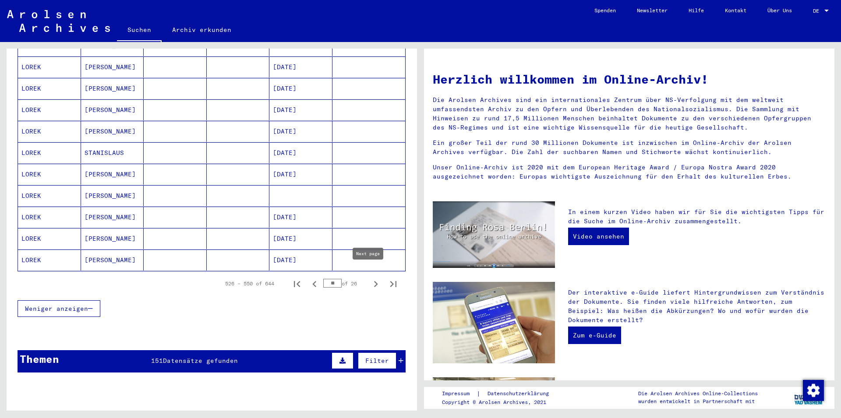
click at [374, 281] on icon "Next page" at bounding box center [376, 284] width 4 height 6
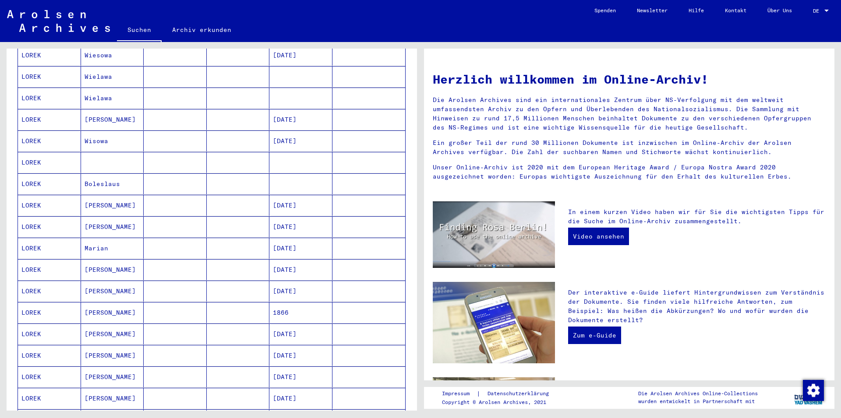
scroll to position [378, 0]
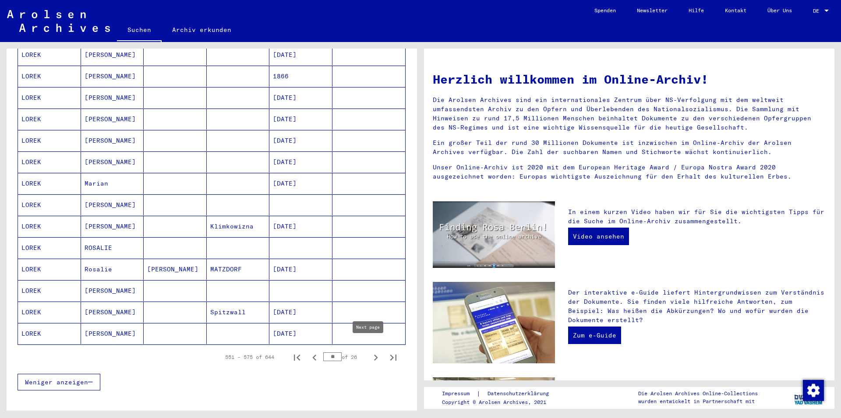
click at [370, 352] on icon "Next page" at bounding box center [376, 358] width 12 height 12
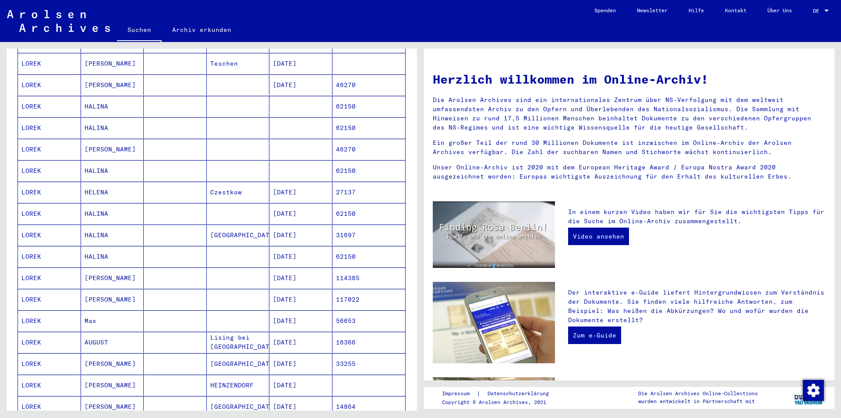
scroll to position [497, 0]
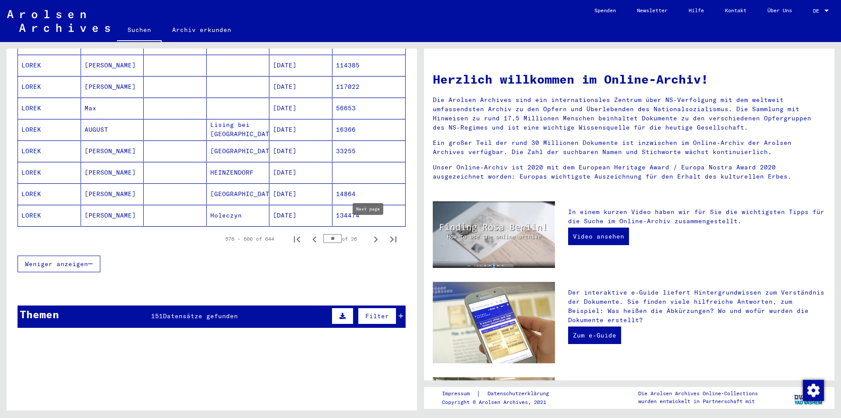
drag, startPoint x: 368, startPoint y: 230, endPoint x: 379, endPoint y: 256, distance: 27.9
click at [370, 233] on icon "Next page" at bounding box center [376, 239] width 12 height 12
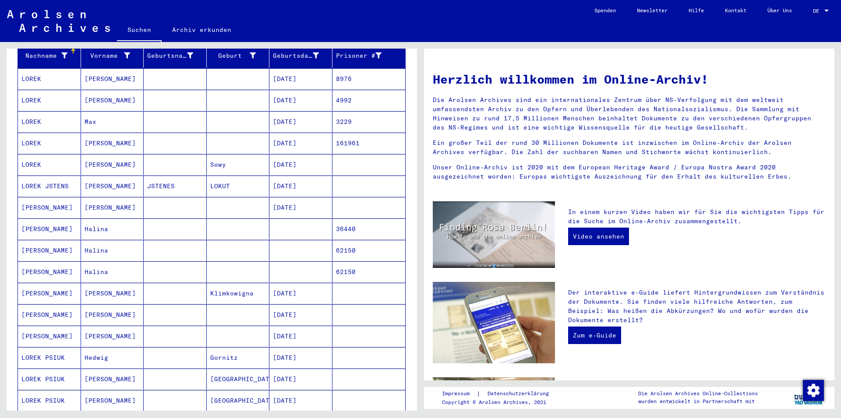
scroll to position [355, 0]
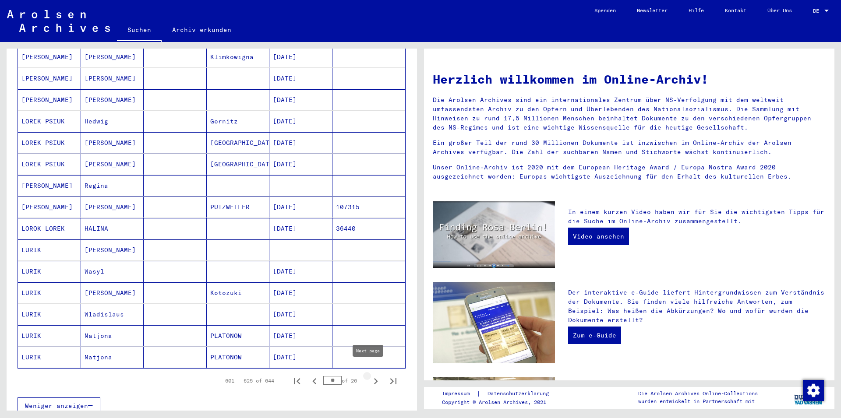
click at [370, 375] on icon "Next page" at bounding box center [376, 381] width 12 height 12
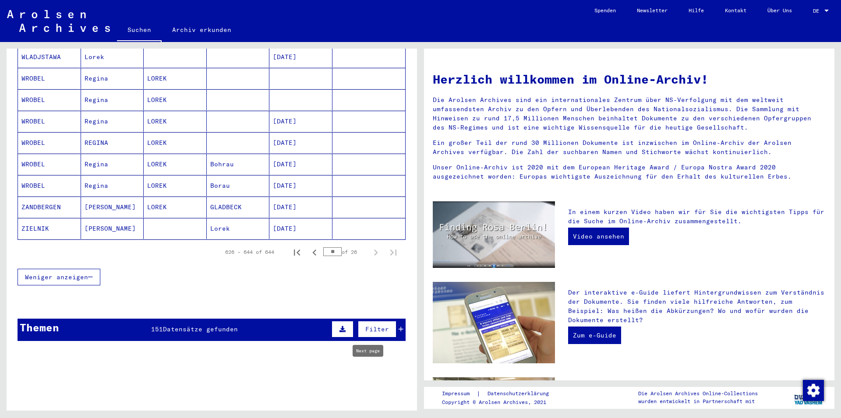
type input "**"
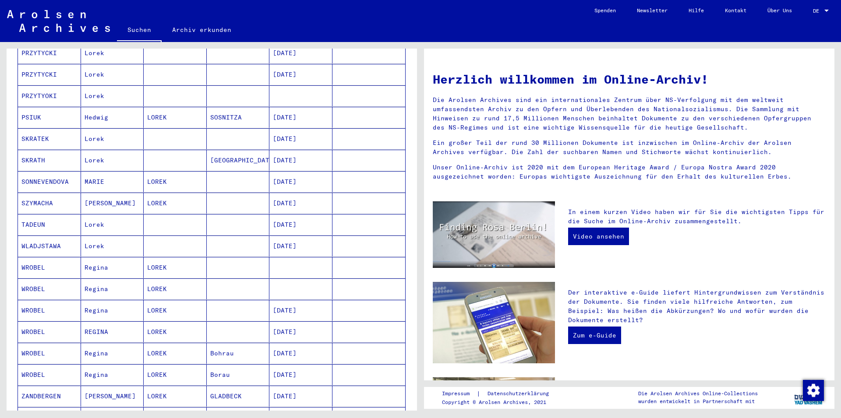
scroll to position [0, 0]
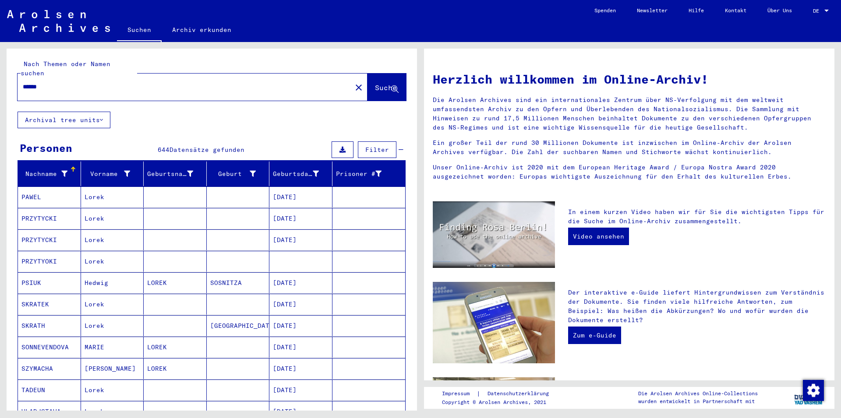
drag, startPoint x: 43, startPoint y: 78, endPoint x: 0, endPoint y: 131, distance: 68.2
click at [43, 82] on input "*****" at bounding box center [182, 86] width 318 height 9
type input "*"
type input "********"
click at [375, 83] on span "Suche" at bounding box center [386, 87] width 22 height 9
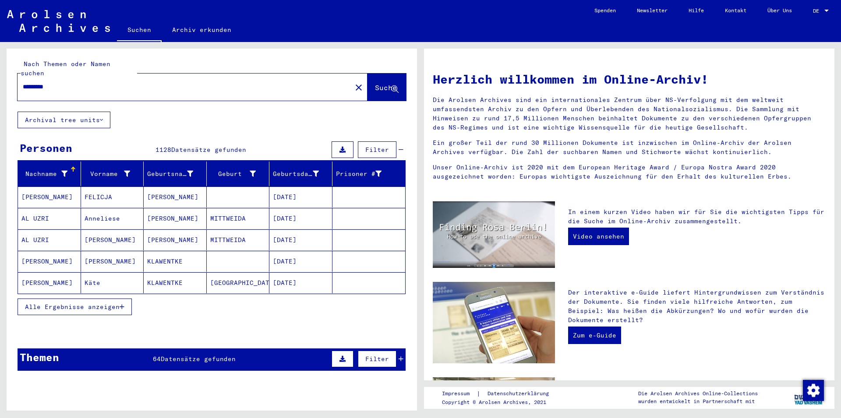
click at [88, 303] on span "Alle Ergebnisse anzeigen" at bounding box center [72, 307] width 95 height 8
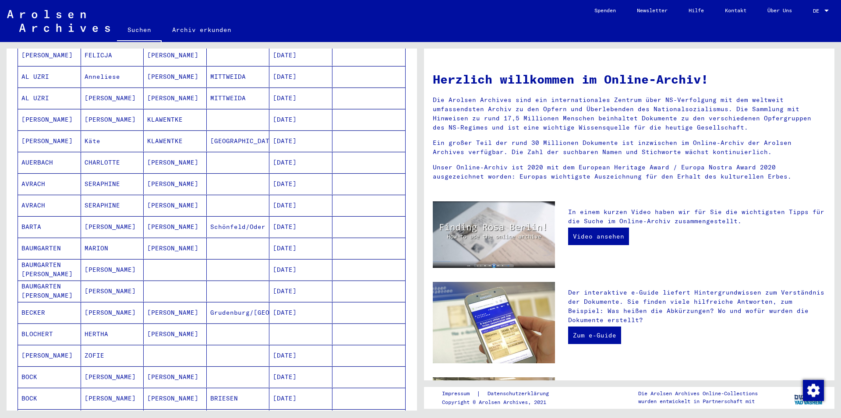
scroll to position [331, 0]
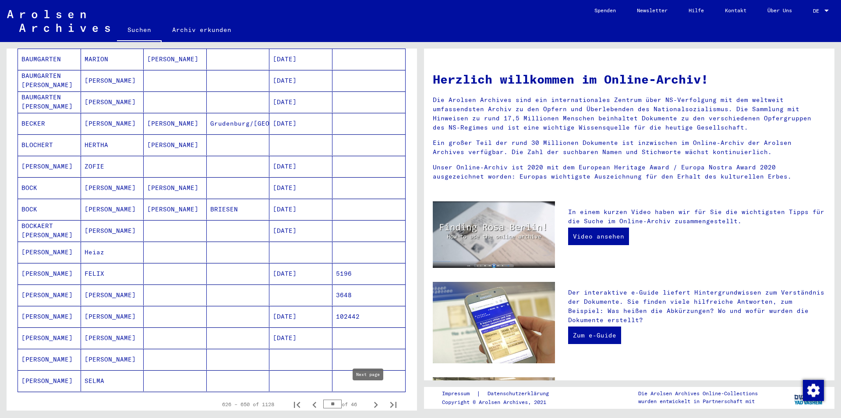
click at [370, 399] on icon "Next page" at bounding box center [376, 405] width 12 height 12
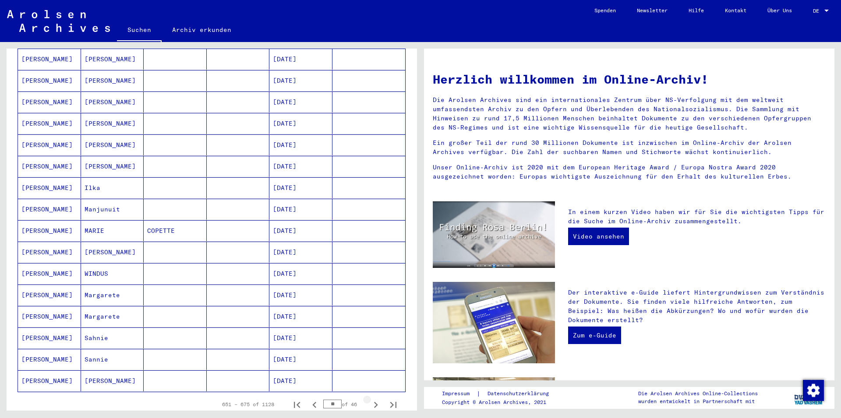
click at [370, 399] on icon "Next page" at bounding box center [376, 405] width 12 height 12
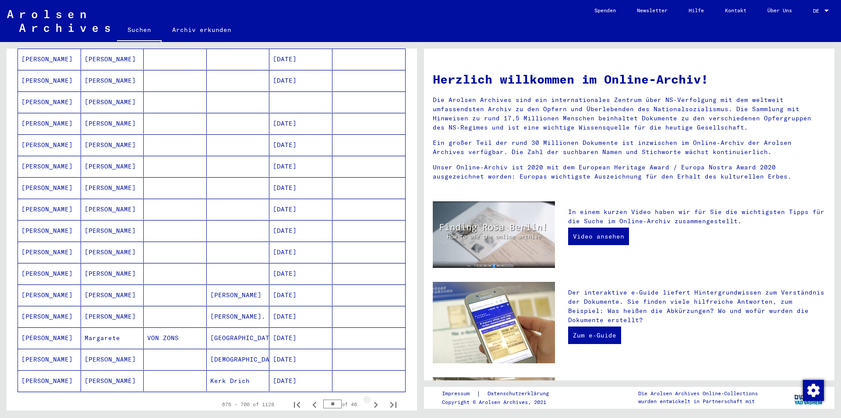
click at [370, 399] on icon "Next page" at bounding box center [376, 405] width 12 height 12
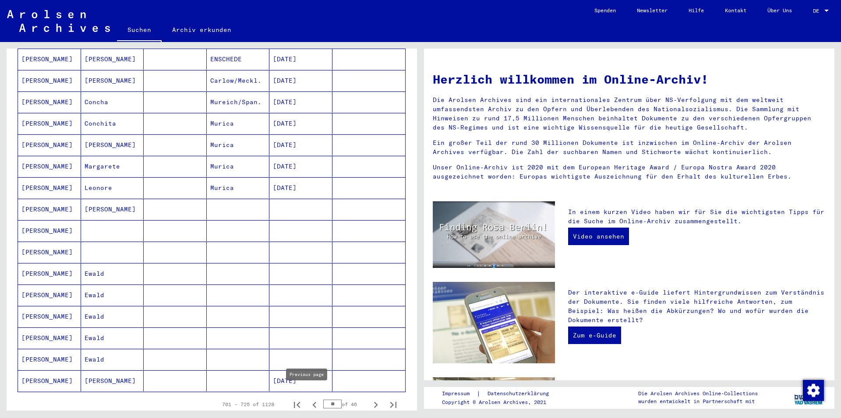
click at [312, 402] on icon "Previous page" at bounding box center [314, 405] width 4 height 6
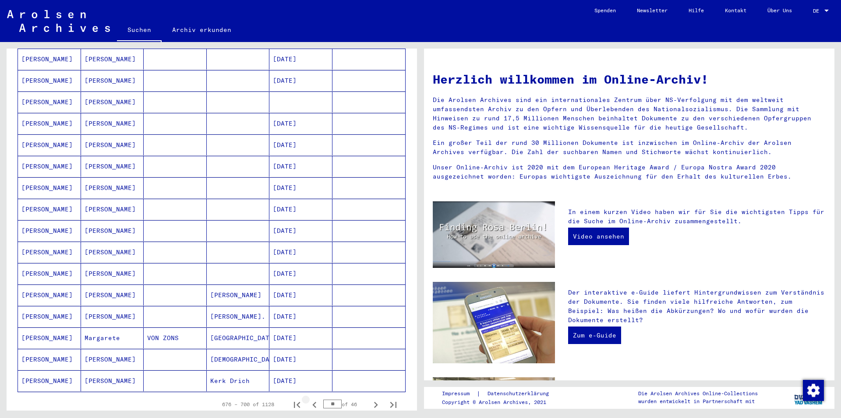
click at [312, 402] on icon "Previous page" at bounding box center [314, 405] width 4 height 6
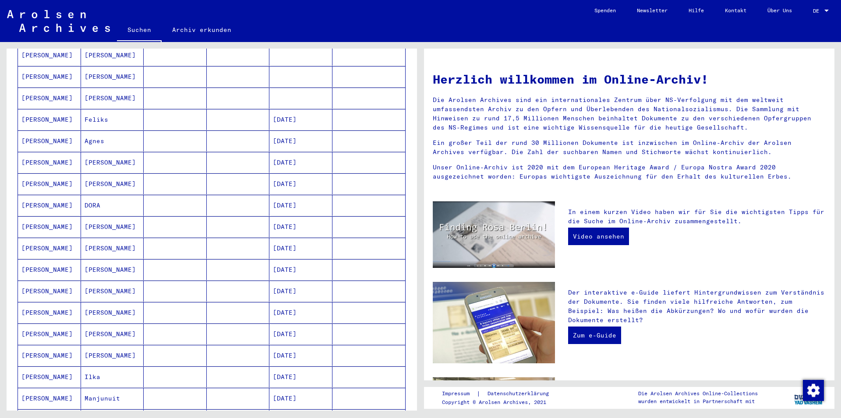
scroll to position [378, 0]
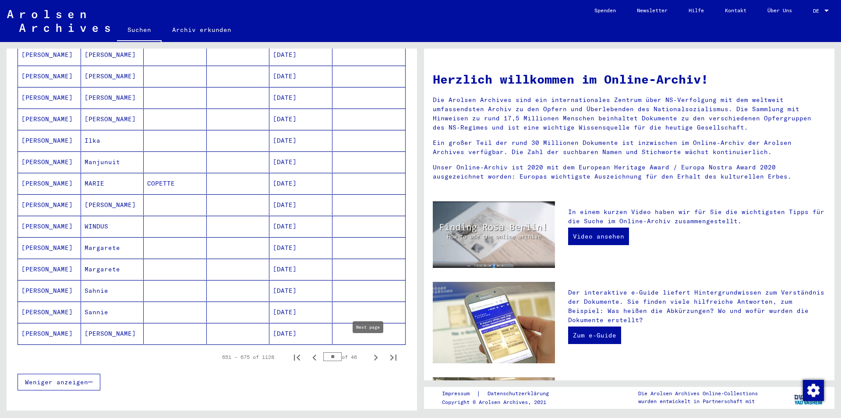
click at [370, 352] on icon "Next page" at bounding box center [376, 358] width 12 height 12
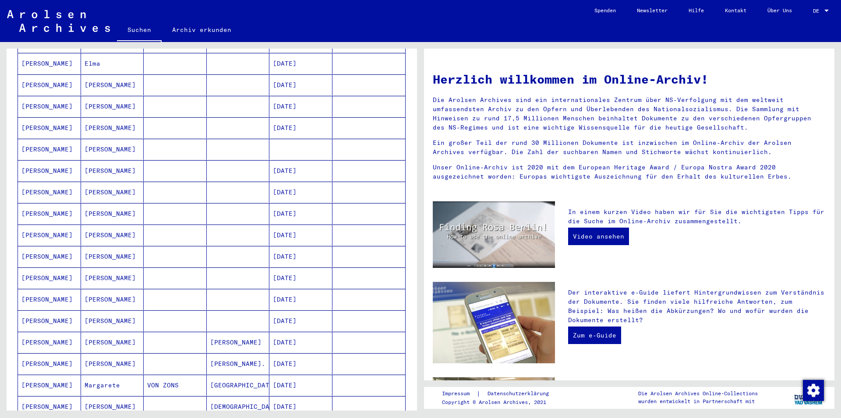
scroll to position [567, 0]
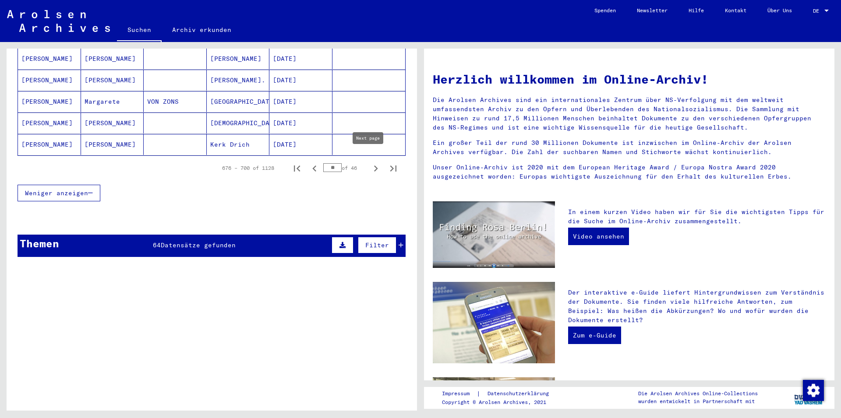
click at [370, 162] on icon "Next page" at bounding box center [376, 168] width 12 height 12
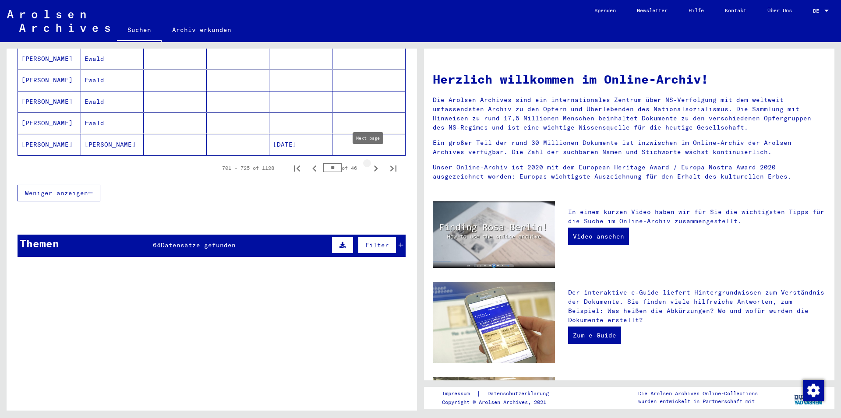
type input "**"
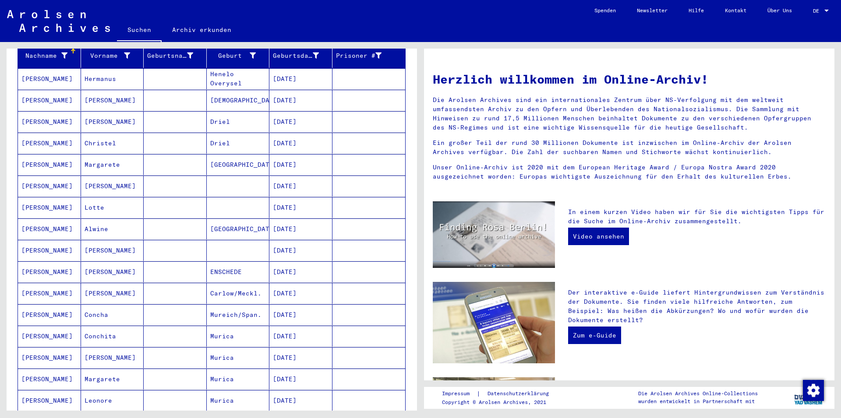
scroll to position [0, 0]
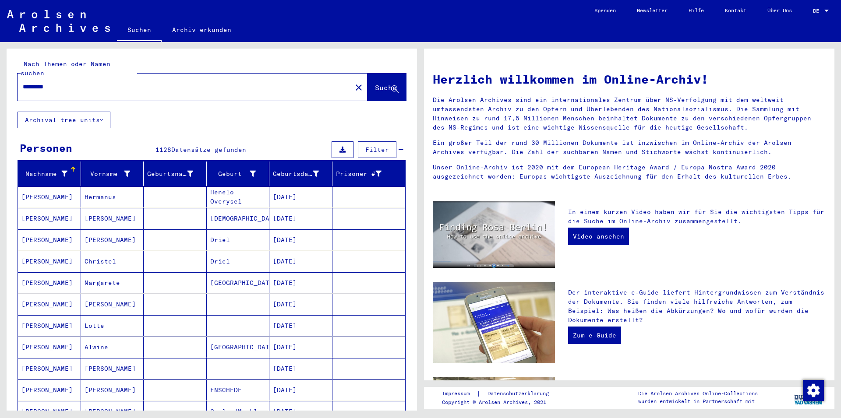
click at [52, 82] on input "********" at bounding box center [182, 86] width 318 height 9
type input "*"
type input "********"
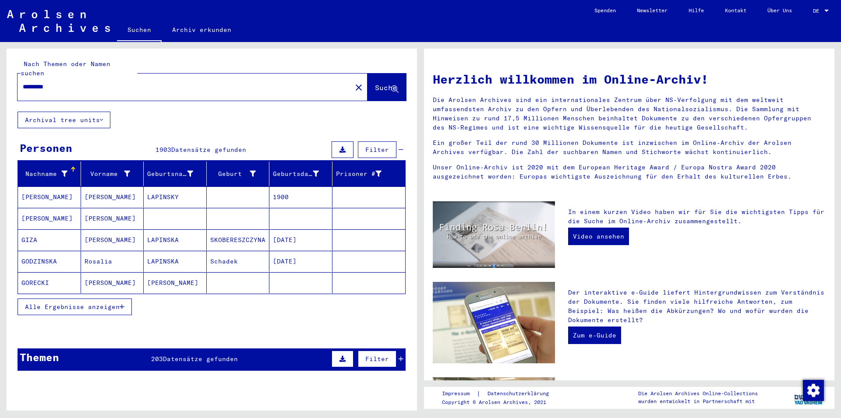
click at [119, 303] on span "Alle Ergebnisse anzeigen" at bounding box center [72, 307] width 95 height 8
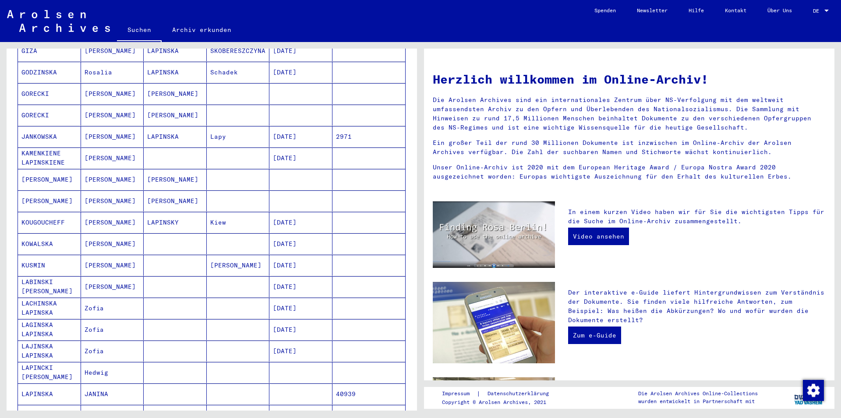
scroll to position [331, 0]
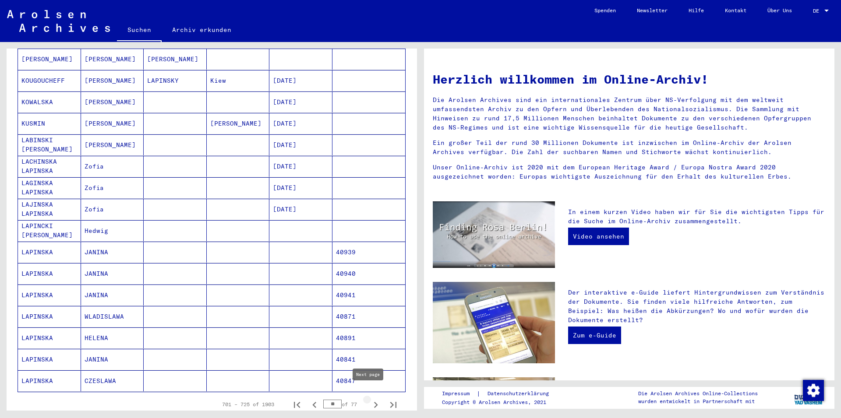
click at [370, 399] on icon "Next page" at bounding box center [376, 405] width 12 height 12
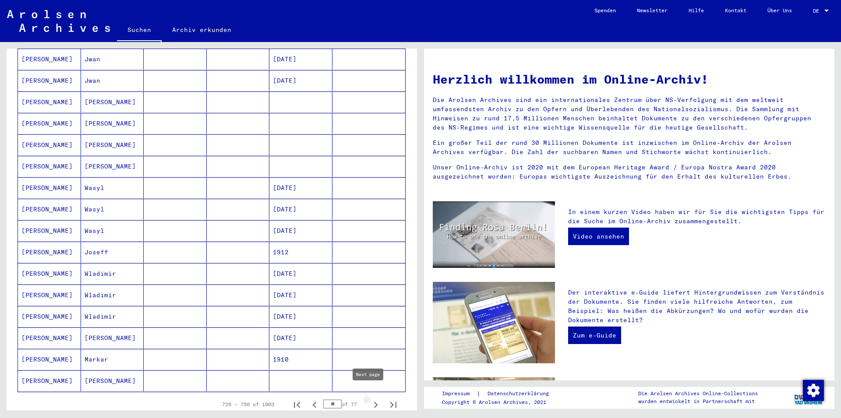
click at [374, 402] on icon "Next page" at bounding box center [376, 405] width 4 height 6
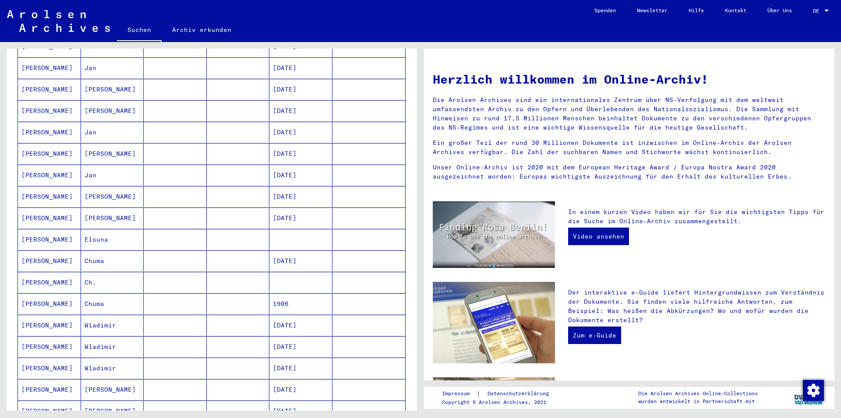
scroll to position [426, 0]
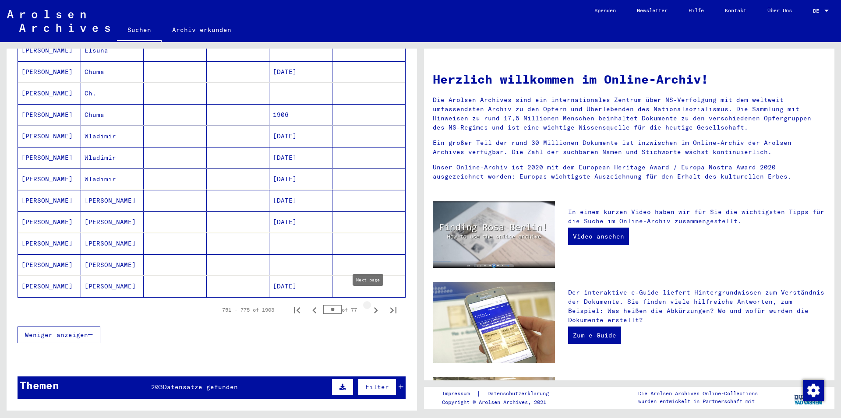
click at [374, 307] on icon "Next page" at bounding box center [376, 310] width 4 height 6
click at [370, 304] on icon "Next page" at bounding box center [376, 310] width 12 height 12
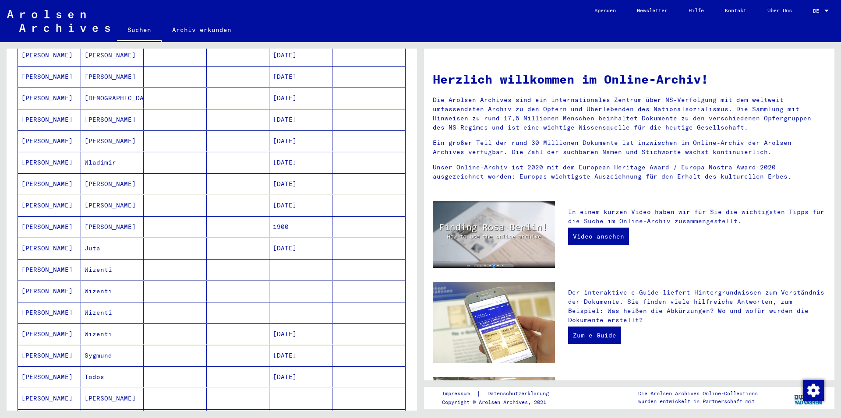
scroll to position [331, 0]
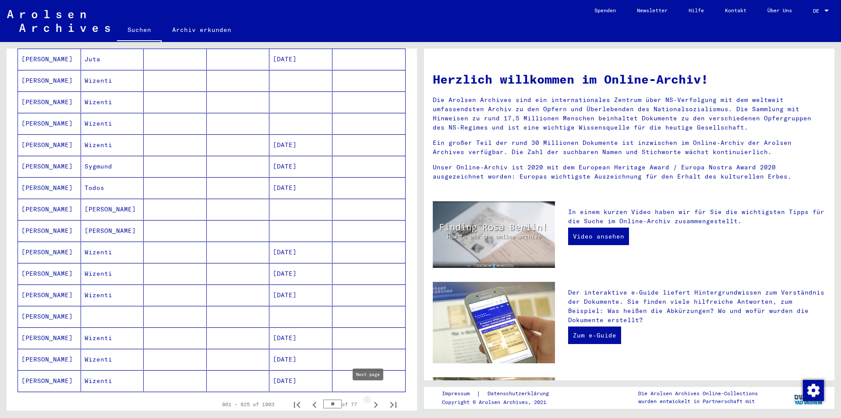
click at [370, 399] on icon "Next page" at bounding box center [376, 405] width 12 height 12
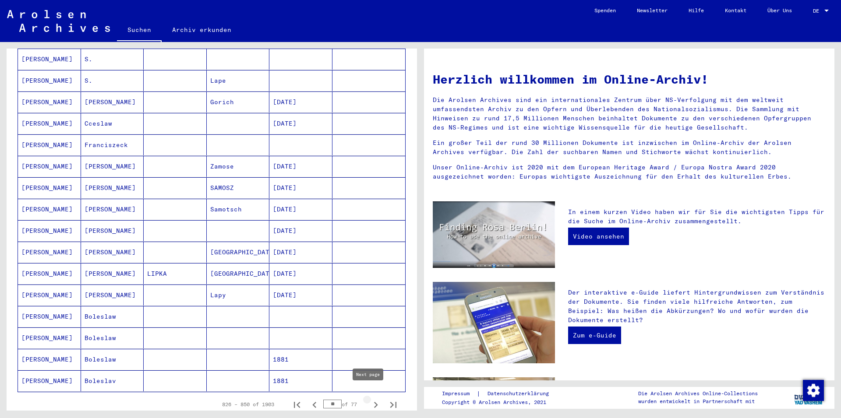
click at [370, 399] on icon "Next page" at bounding box center [376, 405] width 12 height 12
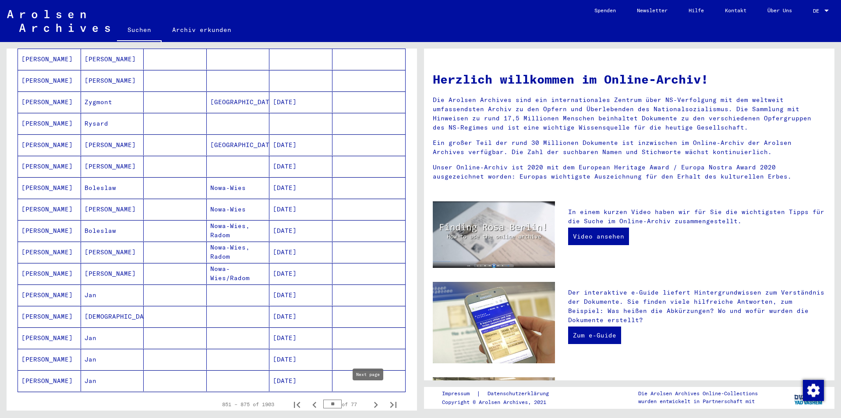
scroll to position [473, 0]
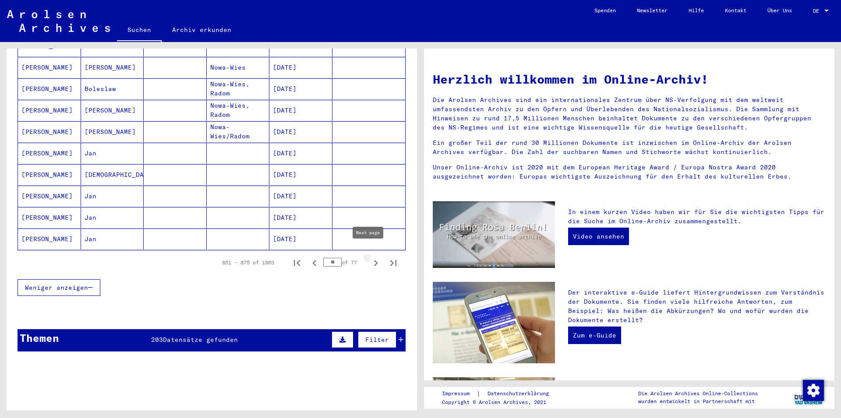
click at [370, 257] on icon "Next page" at bounding box center [376, 263] width 12 height 12
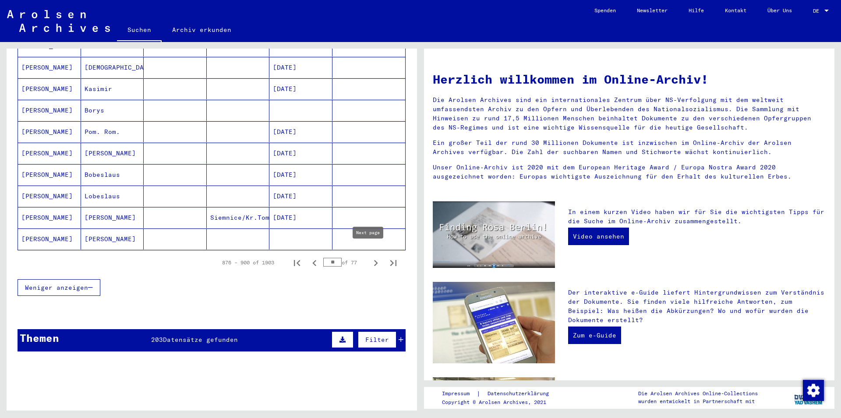
click at [370, 257] on icon "Next page" at bounding box center [376, 263] width 12 height 12
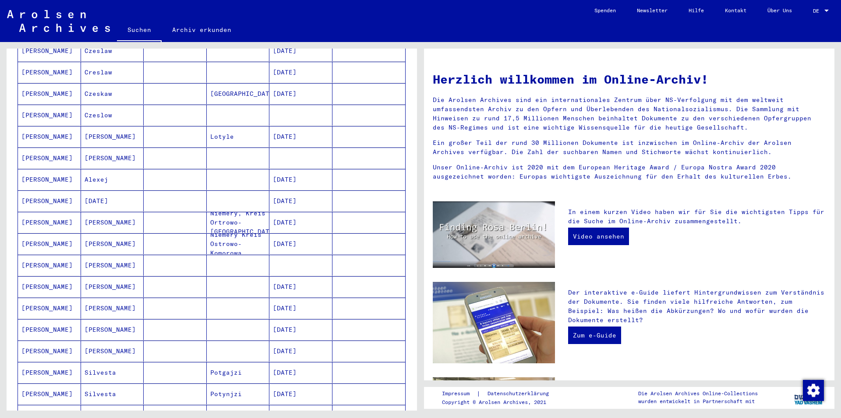
scroll to position [378, 0]
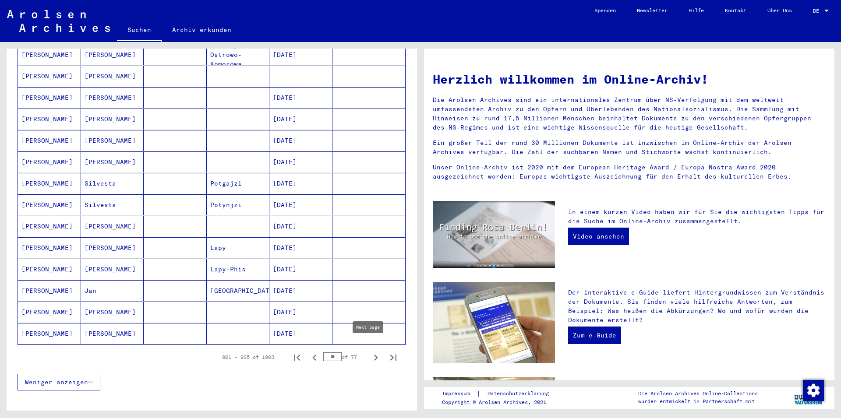
click at [370, 352] on icon "Next page" at bounding box center [376, 358] width 12 height 12
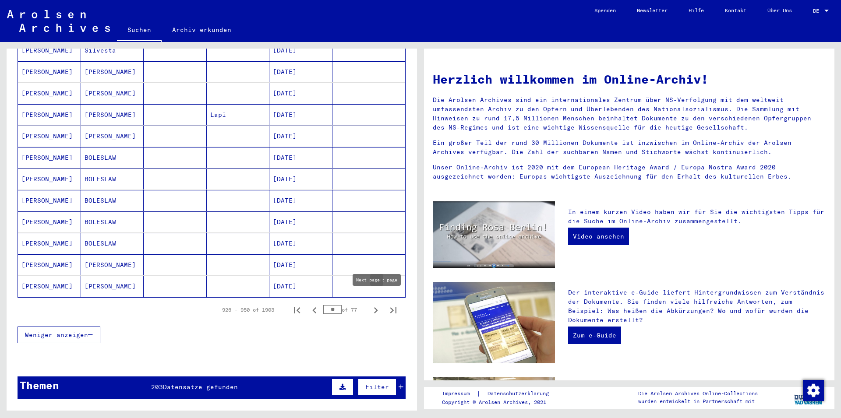
click at [370, 304] on icon "Next page" at bounding box center [376, 310] width 12 height 12
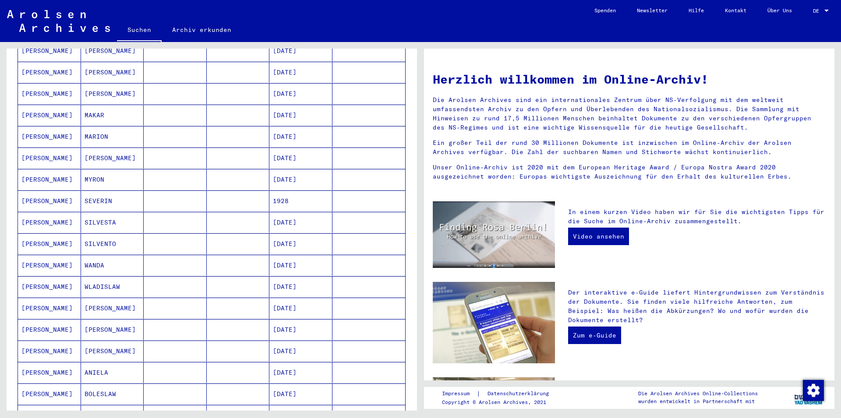
scroll to position [331, 0]
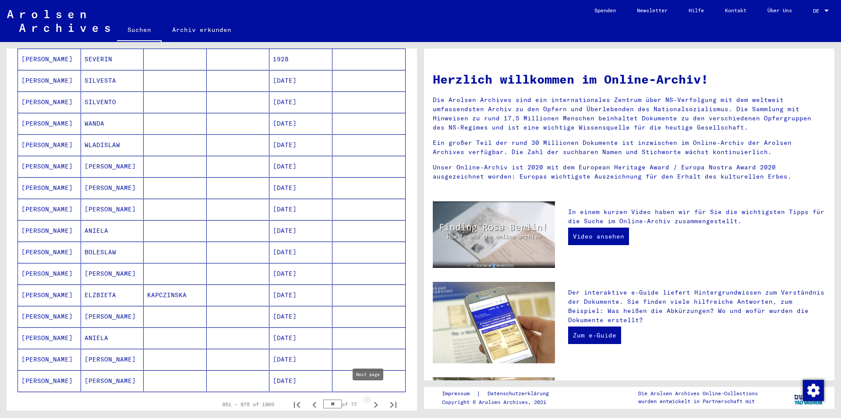
click at [374, 402] on icon "Next page" at bounding box center [376, 405] width 4 height 6
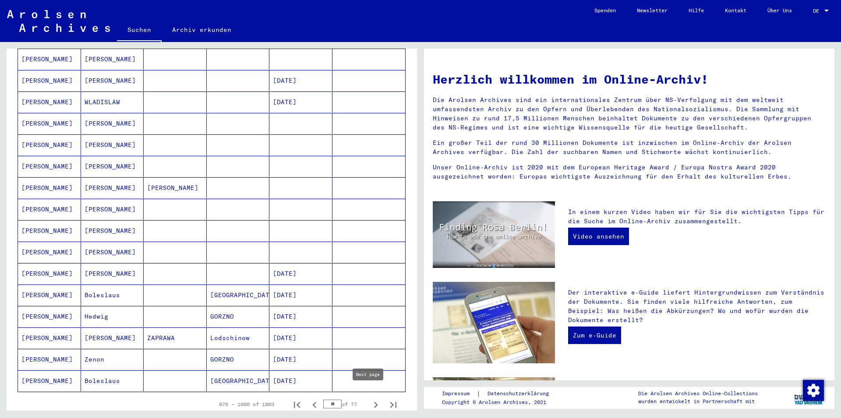
click at [370, 399] on icon "Next page" at bounding box center [376, 405] width 12 height 12
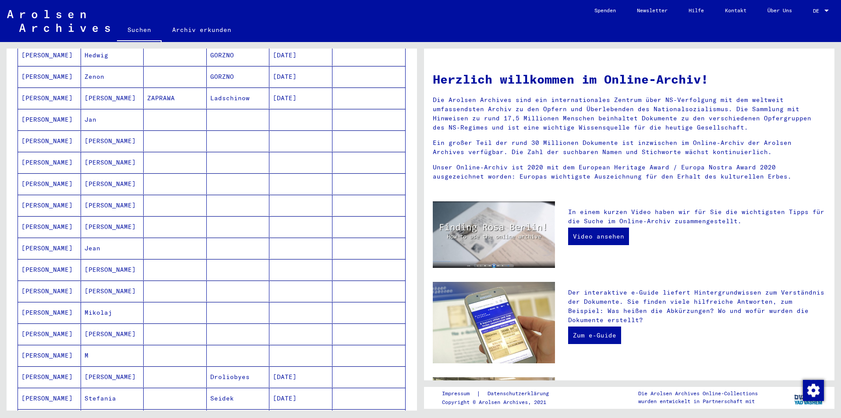
scroll to position [378, 0]
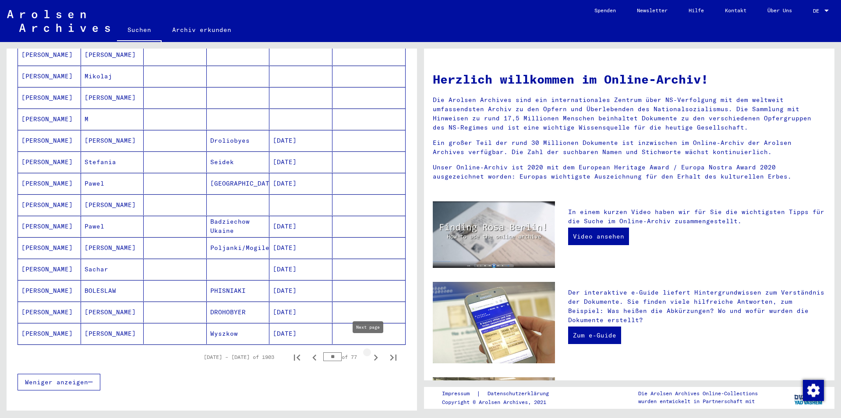
click at [370, 352] on icon "Next page" at bounding box center [376, 358] width 12 height 12
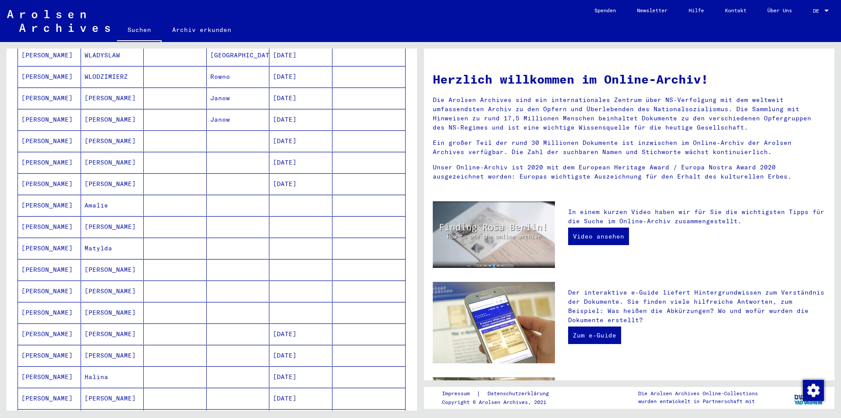
scroll to position [331, 0]
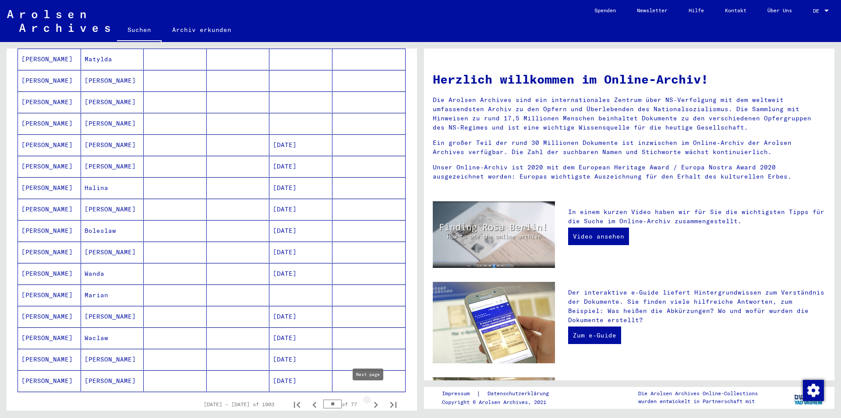
click at [370, 399] on icon "Next page" at bounding box center [376, 405] width 12 height 12
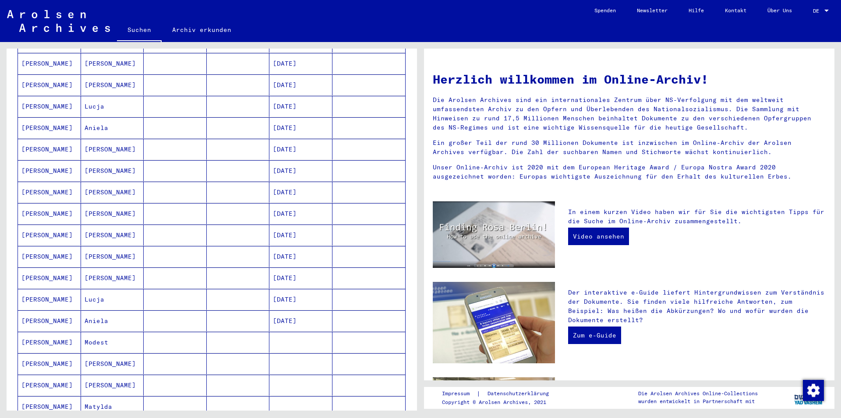
scroll to position [473, 0]
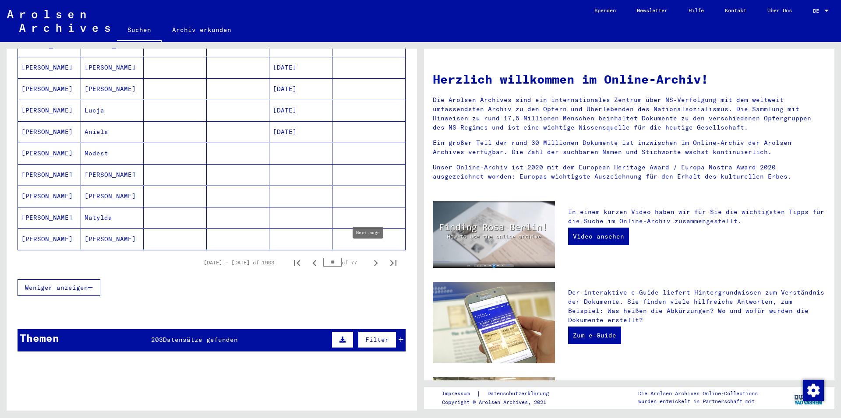
click at [370, 257] on icon "Next page" at bounding box center [376, 263] width 12 height 12
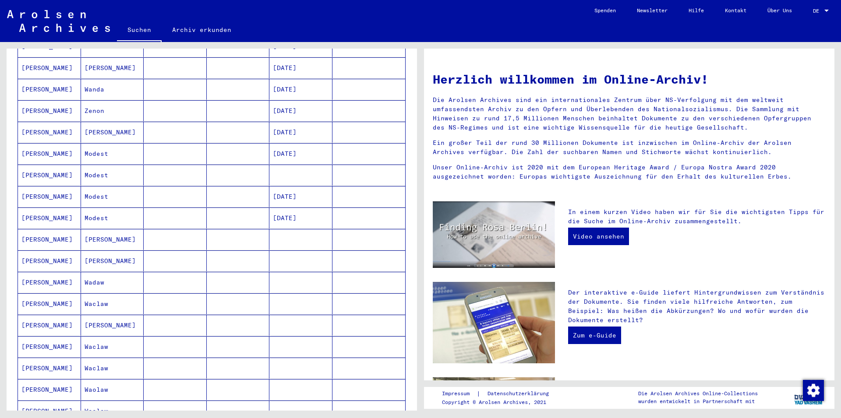
scroll to position [378, 0]
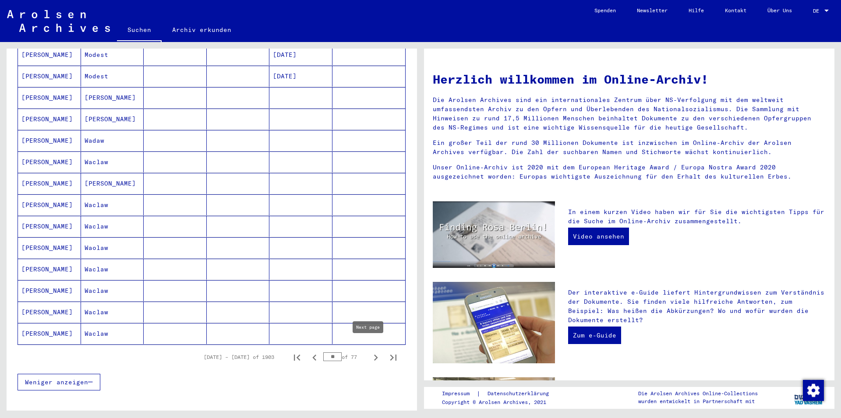
drag, startPoint x: 367, startPoint y: 349, endPoint x: 388, endPoint y: 173, distance: 177.7
click at [370, 352] on icon "Next page" at bounding box center [376, 358] width 12 height 12
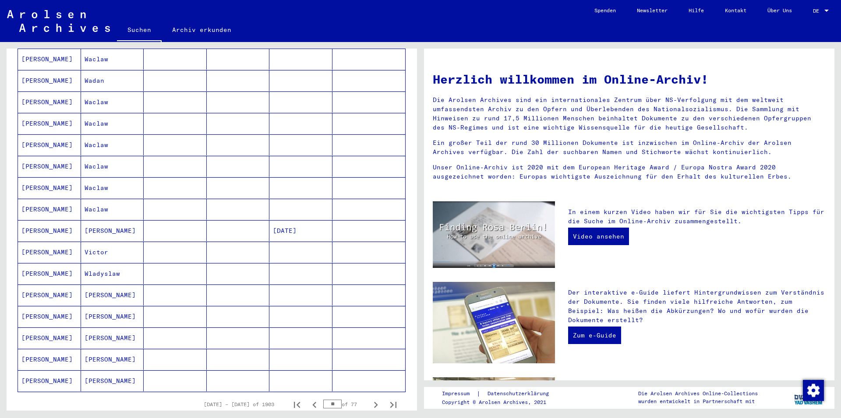
scroll to position [473, 0]
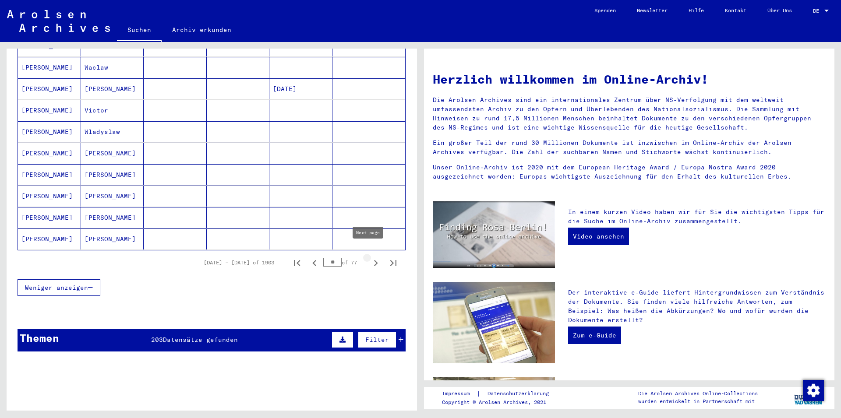
click at [370, 257] on icon "Next page" at bounding box center [376, 263] width 12 height 12
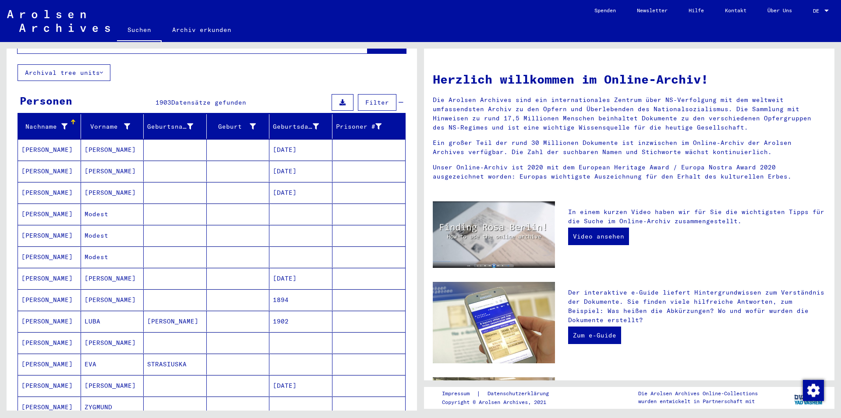
scroll to position [331, 0]
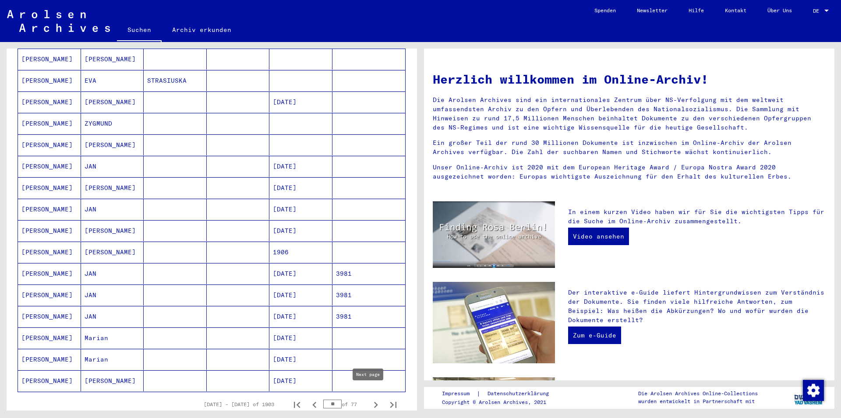
click at [370, 399] on icon "Next page" at bounding box center [376, 405] width 12 height 12
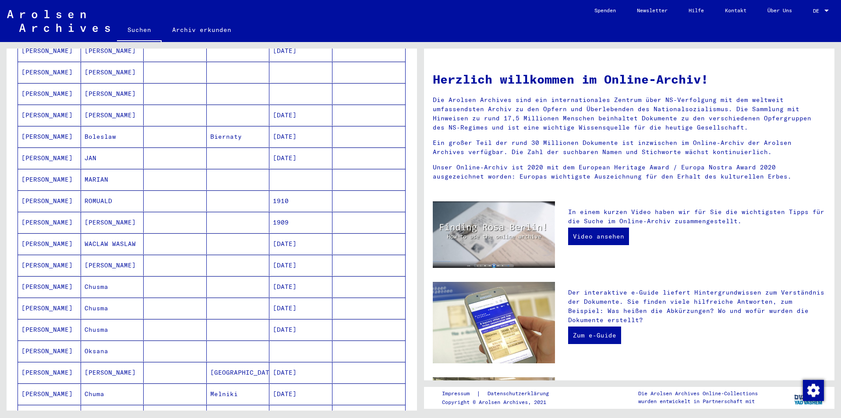
scroll to position [378, 0]
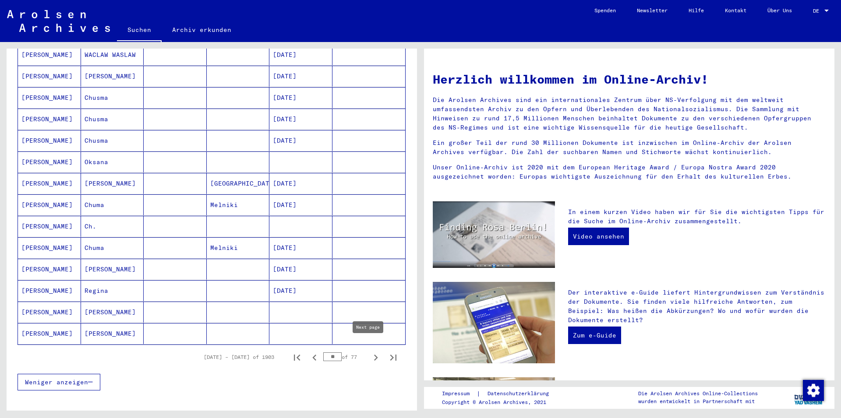
click at [370, 352] on icon "Next page" at bounding box center [376, 358] width 12 height 12
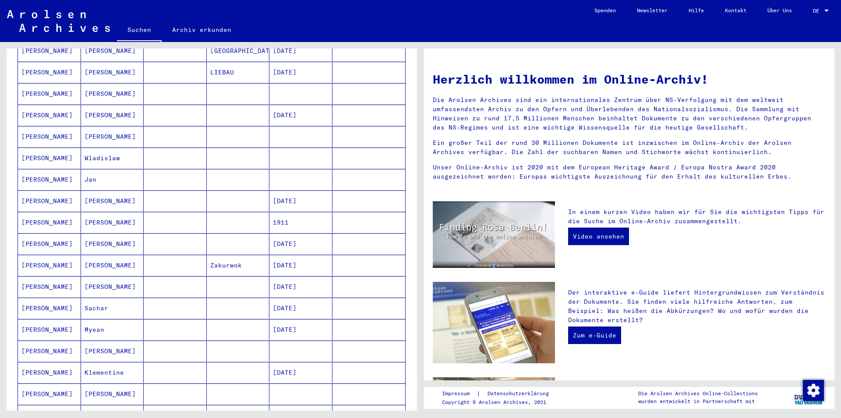
scroll to position [426, 0]
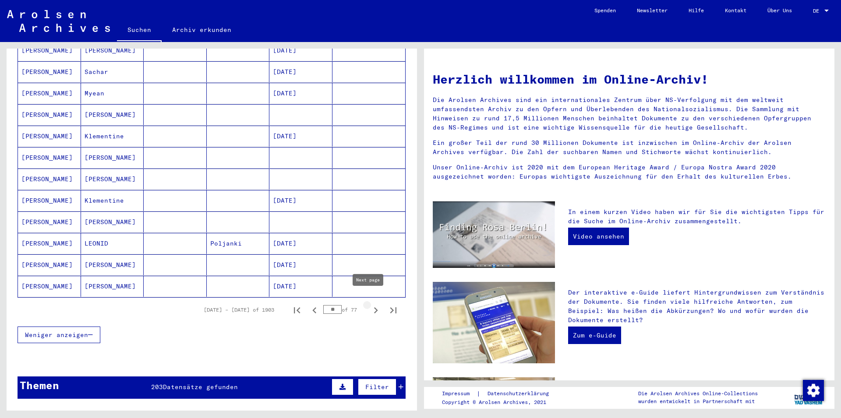
click at [370, 304] on icon "Next page" at bounding box center [376, 310] width 12 height 12
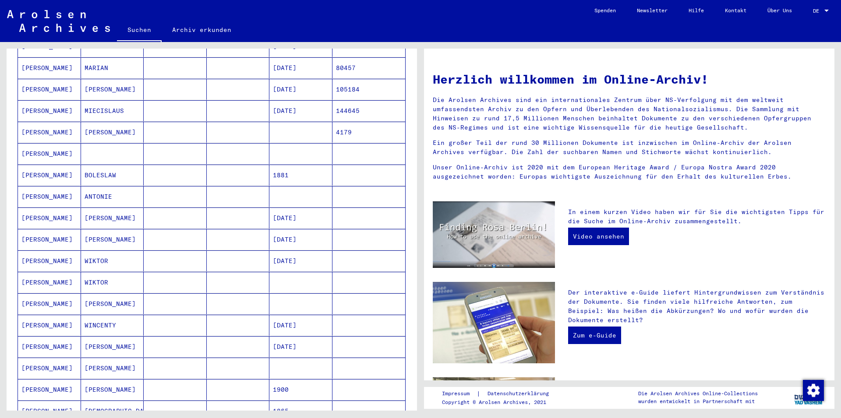
scroll to position [473, 0]
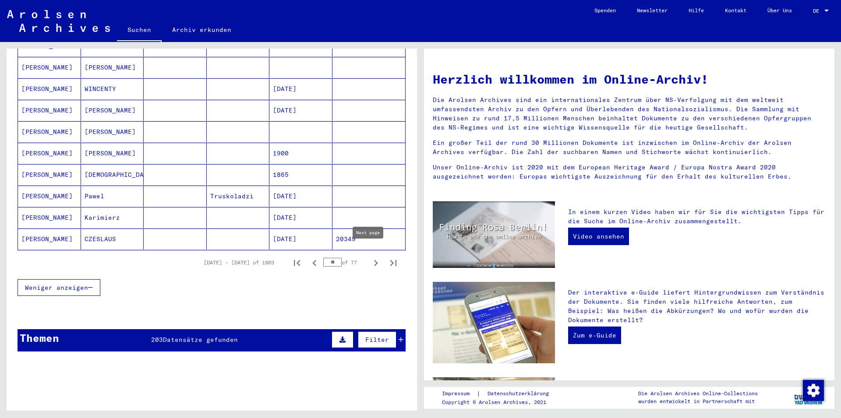
click at [374, 260] on icon "Next page" at bounding box center [376, 263] width 4 height 6
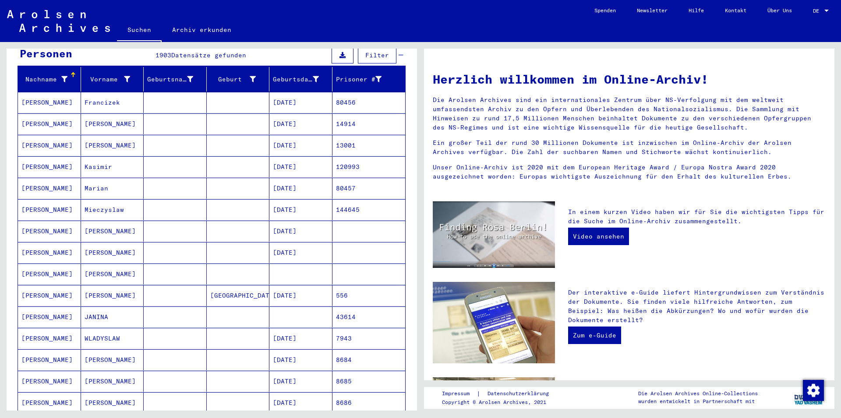
scroll to position [378, 0]
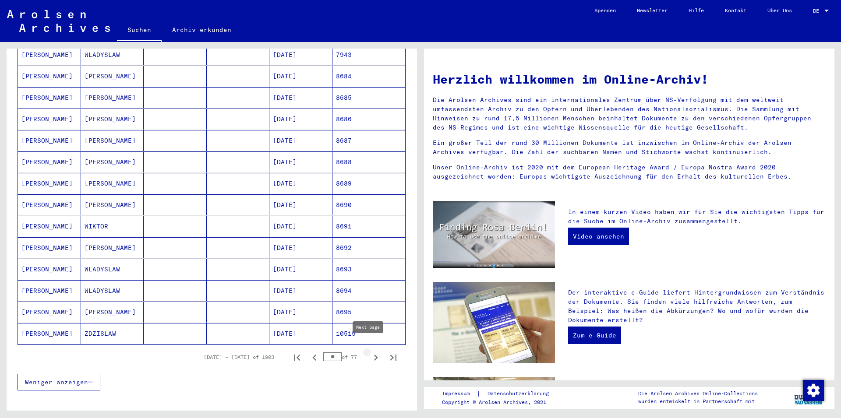
drag, startPoint x: 367, startPoint y: 349, endPoint x: 403, endPoint y: 181, distance: 171.5
click at [370, 352] on icon "Next page" at bounding box center [376, 358] width 12 height 12
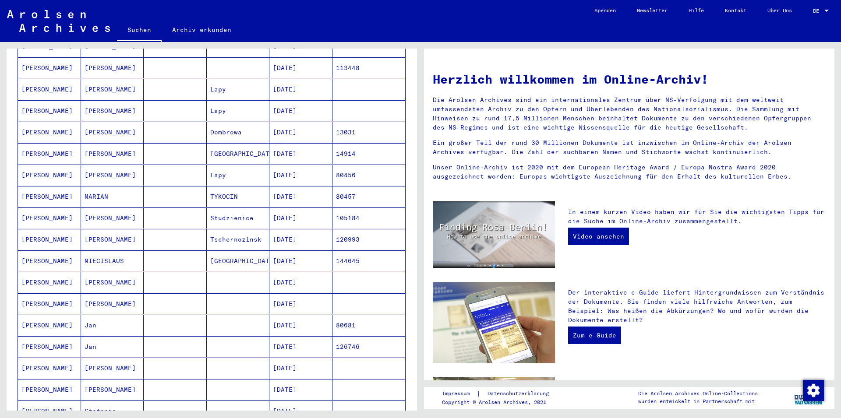
scroll to position [426, 0]
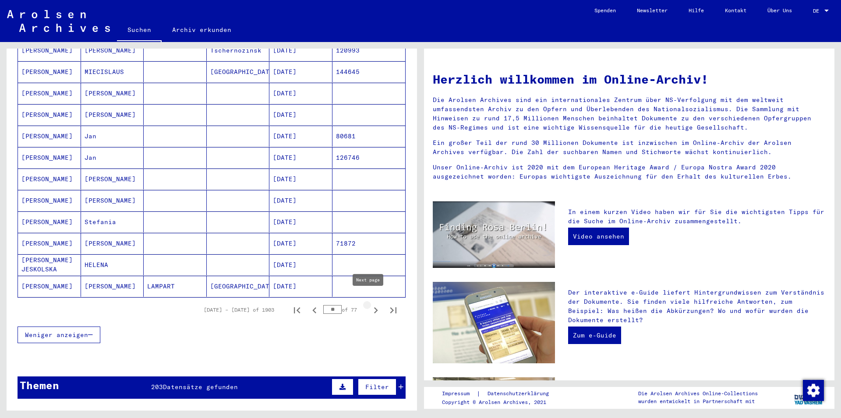
click at [370, 304] on icon "Next page" at bounding box center [376, 310] width 12 height 12
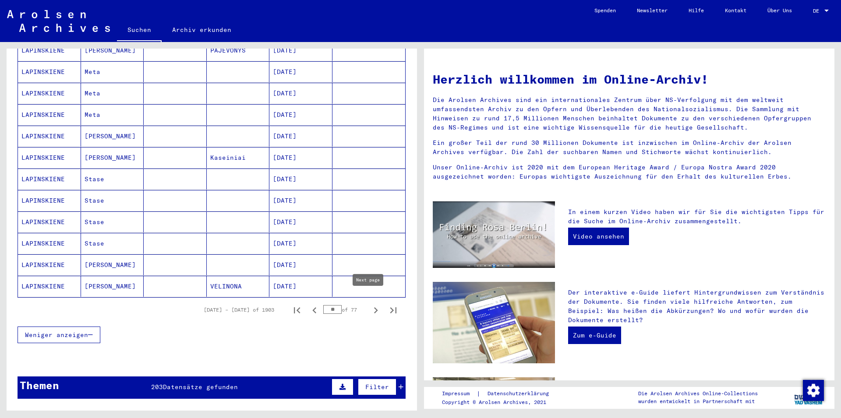
click at [370, 304] on icon "Next page" at bounding box center [376, 310] width 12 height 12
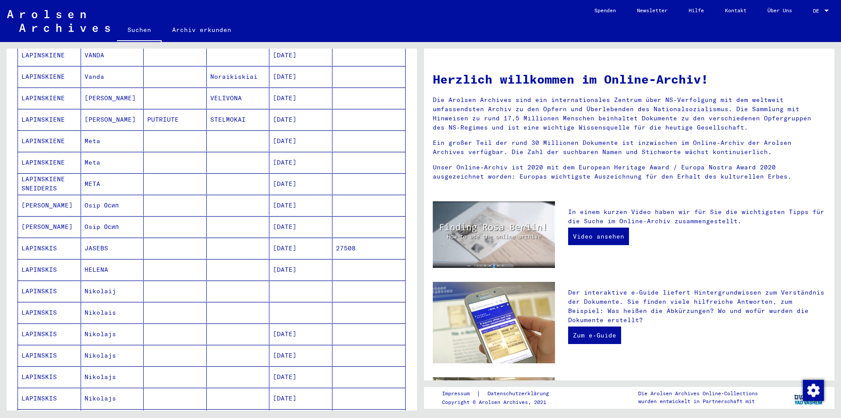
scroll to position [355, 0]
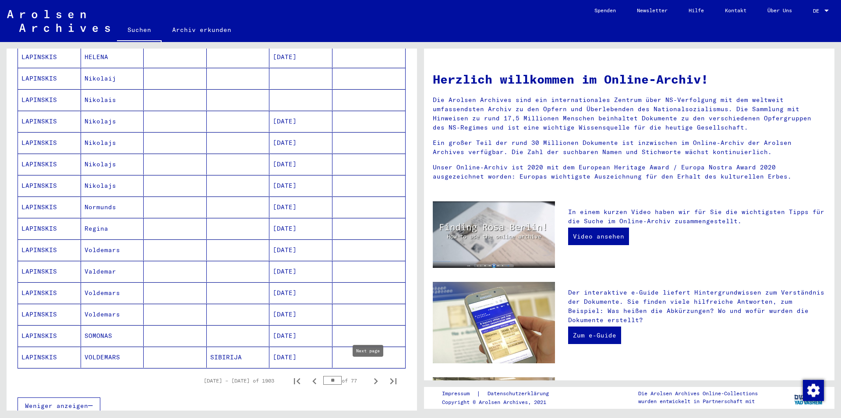
click at [370, 375] on icon "Next page" at bounding box center [376, 381] width 12 height 12
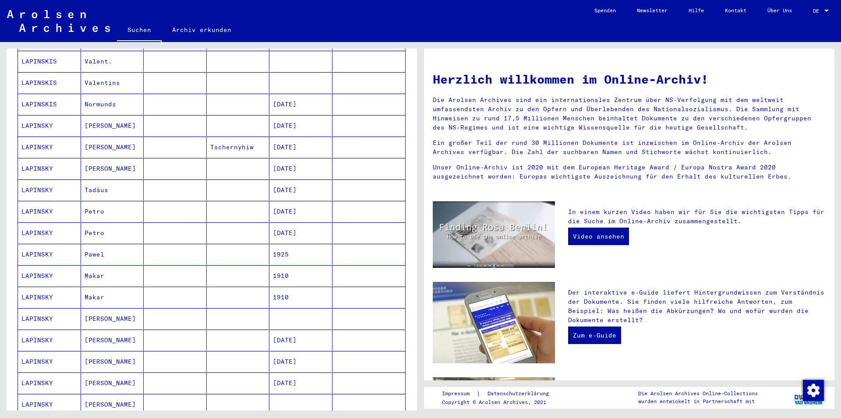
scroll to position [544, 0]
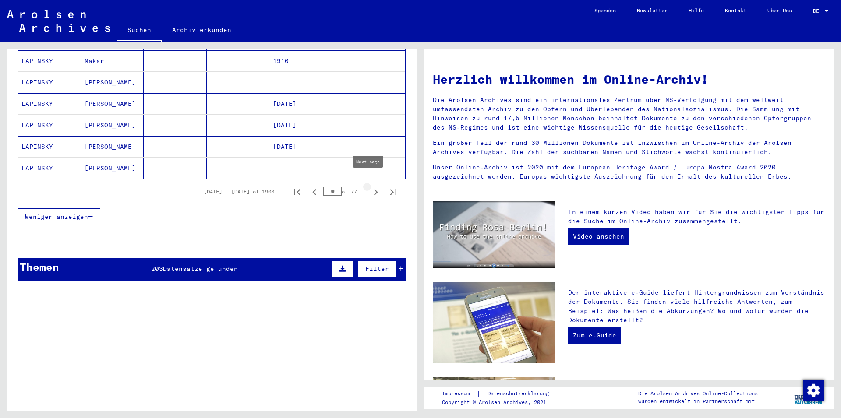
click at [370, 186] on icon "Next page" at bounding box center [376, 192] width 12 height 12
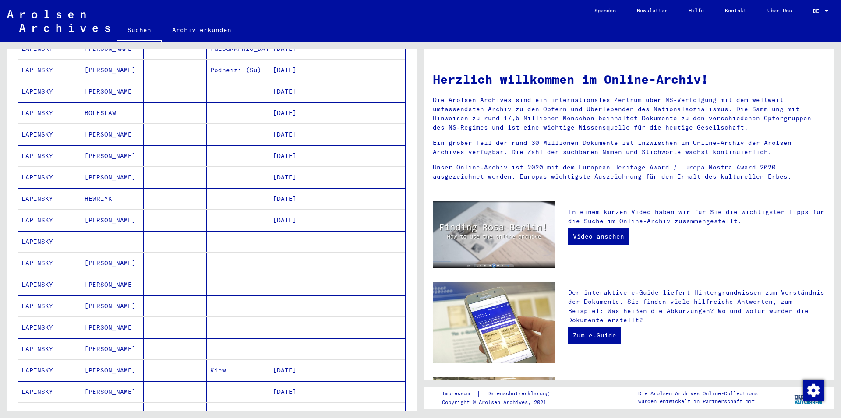
scroll to position [449, 0]
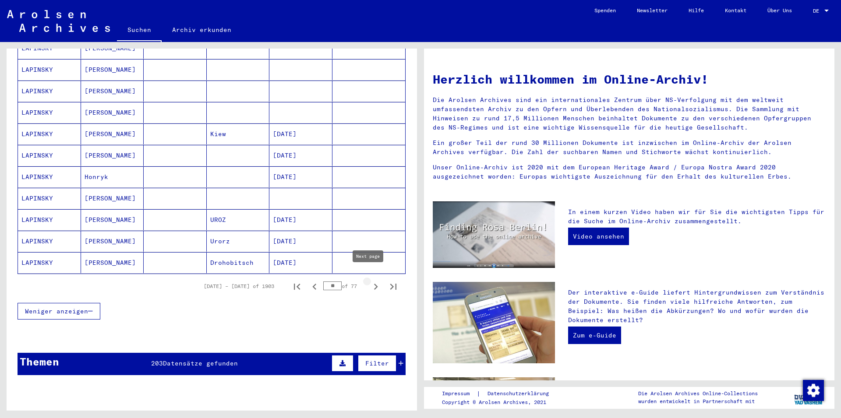
click at [370, 281] on icon "Next page" at bounding box center [376, 287] width 12 height 12
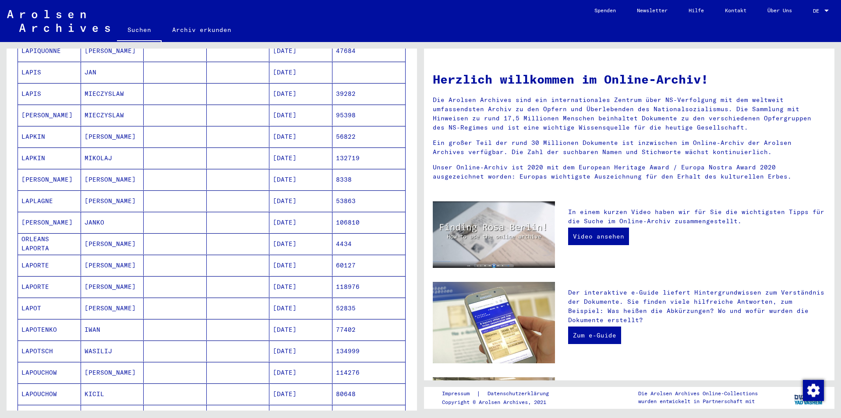
scroll to position [378, 0]
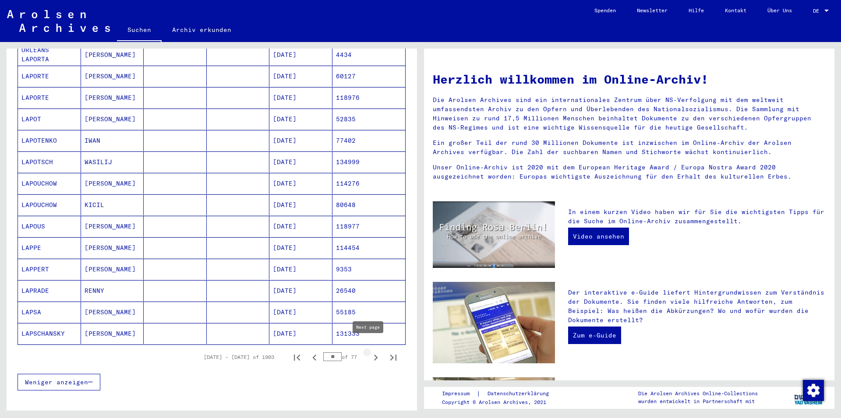
click at [370, 352] on icon "Next page" at bounding box center [376, 358] width 12 height 12
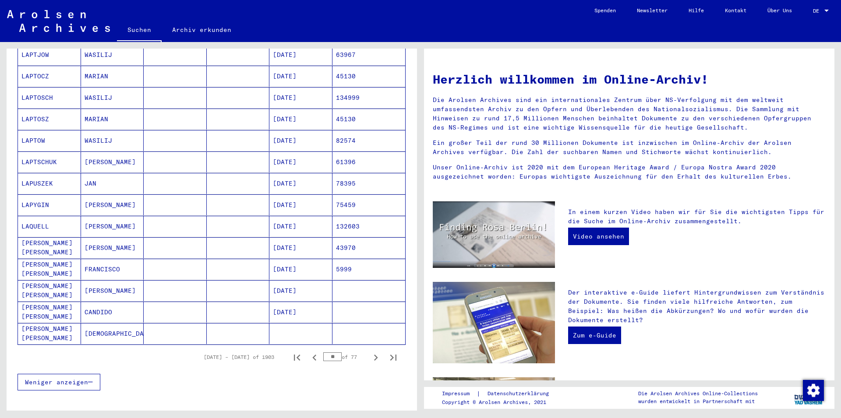
click at [374, 355] on icon "Next page" at bounding box center [376, 358] width 4 height 6
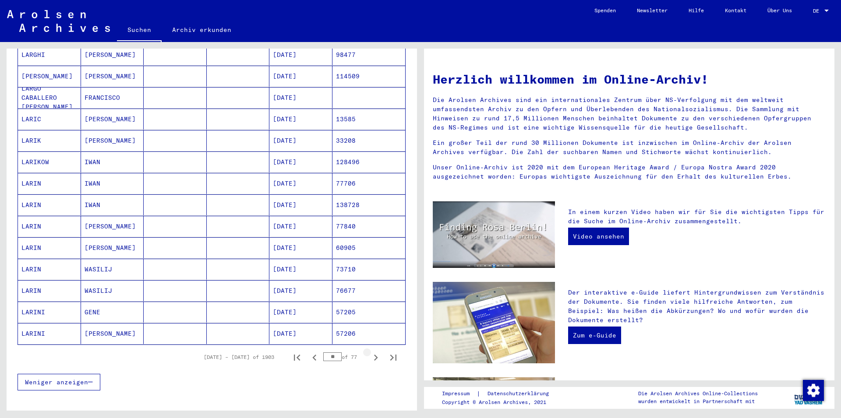
click at [370, 352] on icon "Next page" at bounding box center [376, 358] width 12 height 12
type input "**"
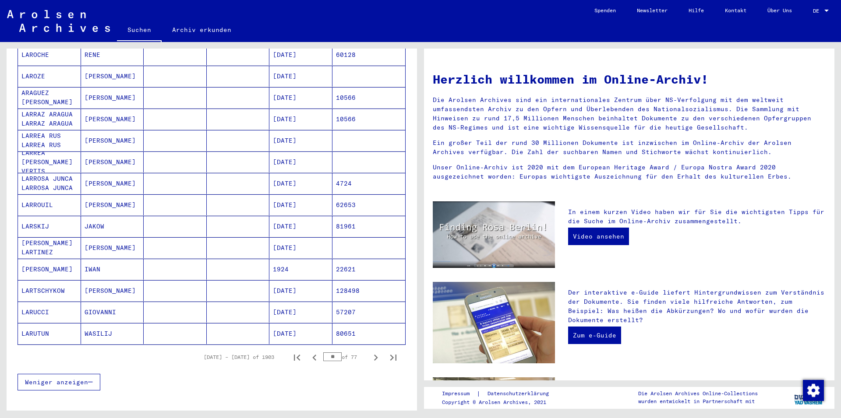
scroll to position [0, 0]
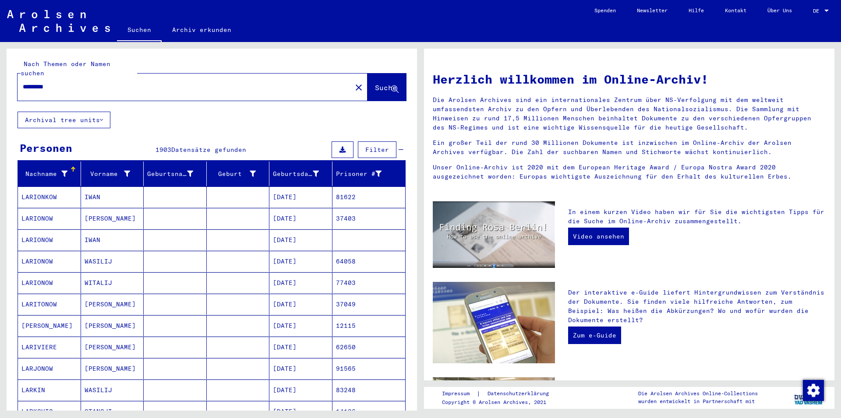
click at [42, 82] on input "********" at bounding box center [182, 86] width 318 height 9
click at [54, 82] on input "********" at bounding box center [182, 86] width 318 height 9
type input "********"
drag, startPoint x: 365, startPoint y: 78, endPoint x: 607, endPoint y: 194, distance: 268.3
click at [375, 83] on span "Suche" at bounding box center [386, 87] width 22 height 9
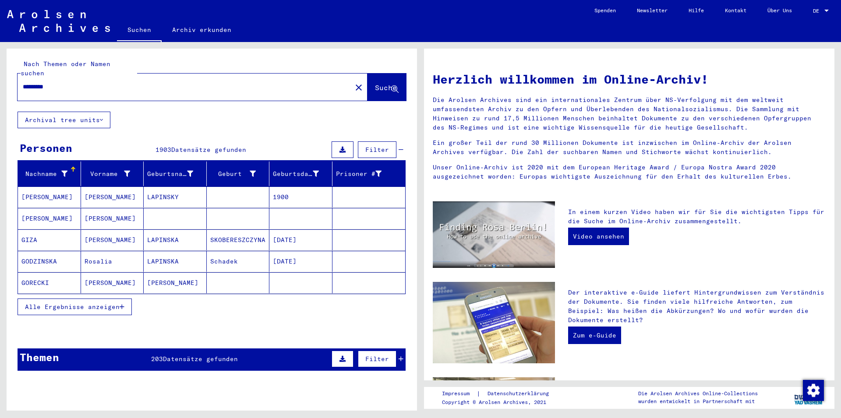
click at [109, 303] on span "Alle Ergebnisse anzeigen" at bounding box center [72, 307] width 95 height 8
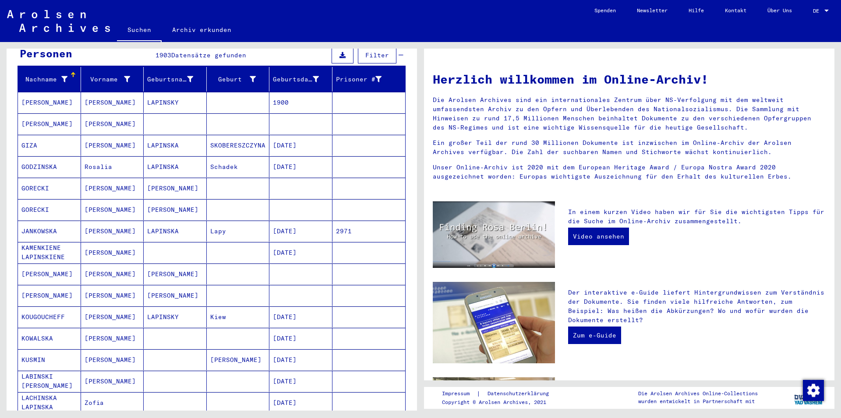
scroll to position [378, 0]
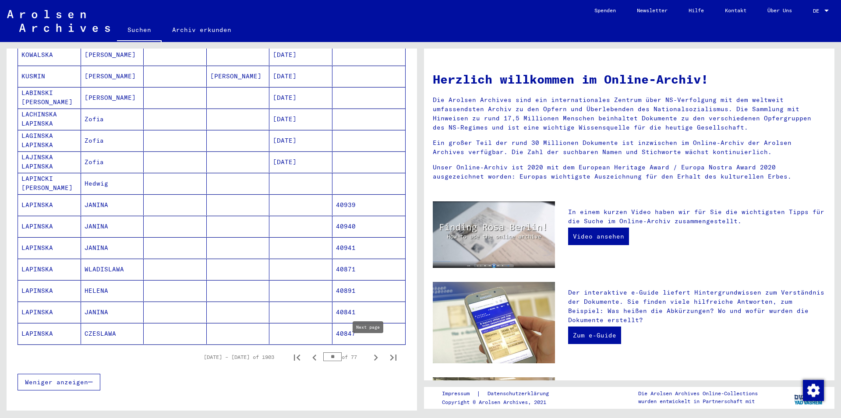
click at [370, 352] on icon "Next page" at bounding box center [376, 358] width 12 height 12
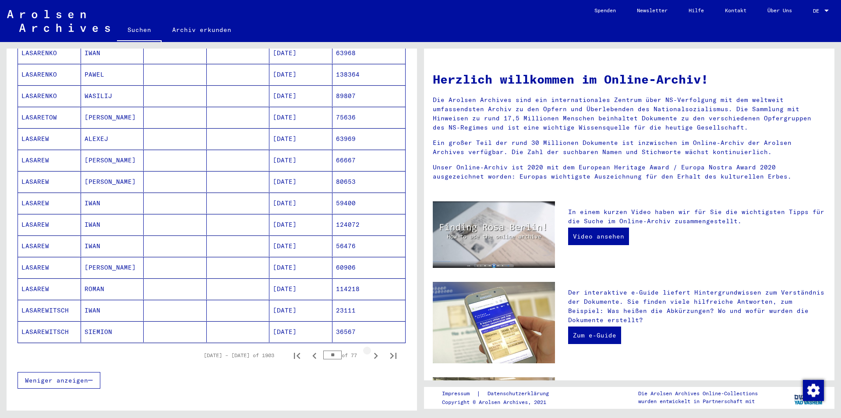
click at [370, 350] on icon "Next page" at bounding box center [376, 356] width 12 height 12
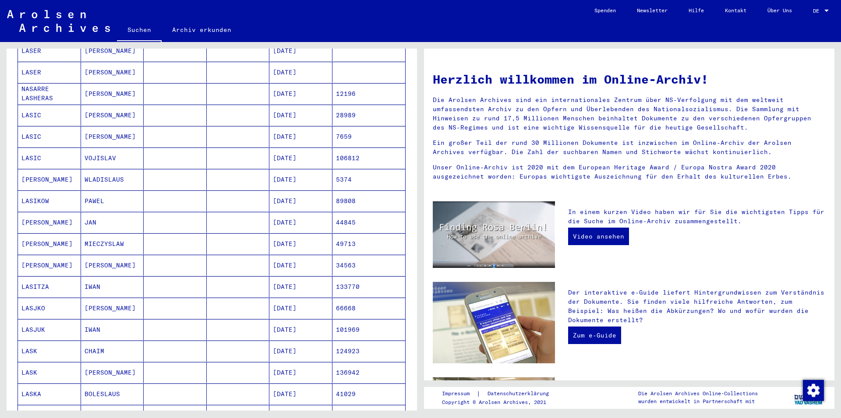
scroll to position [378, 0]
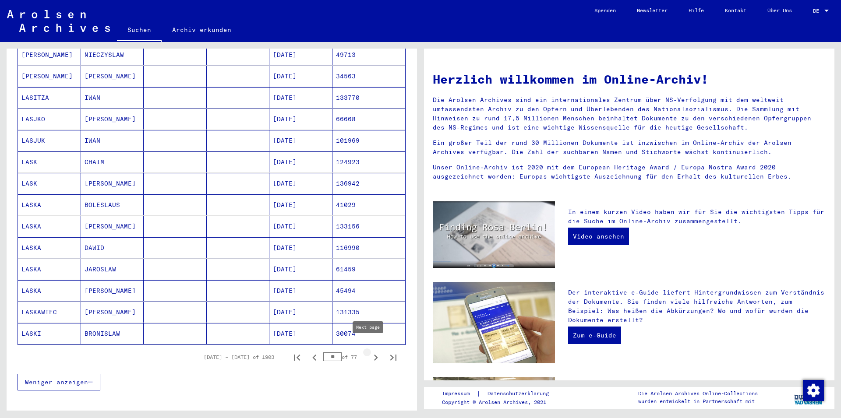
click at [370, 352] on icon "Next page" at bounding box center [376, 358] width 12 height 12
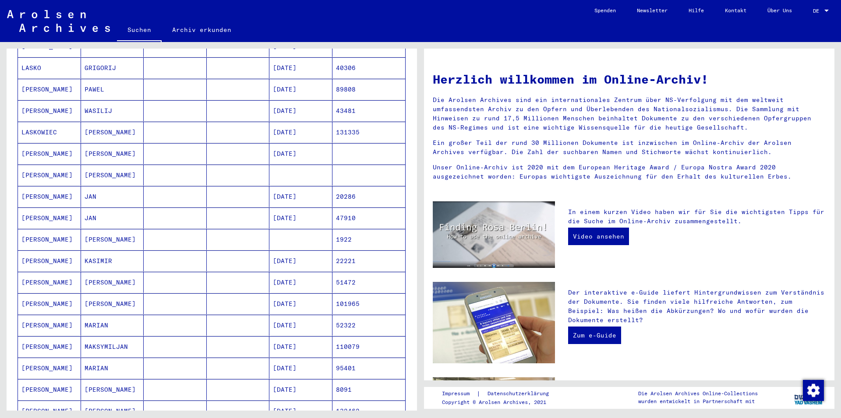
scroll to position [426, 0]
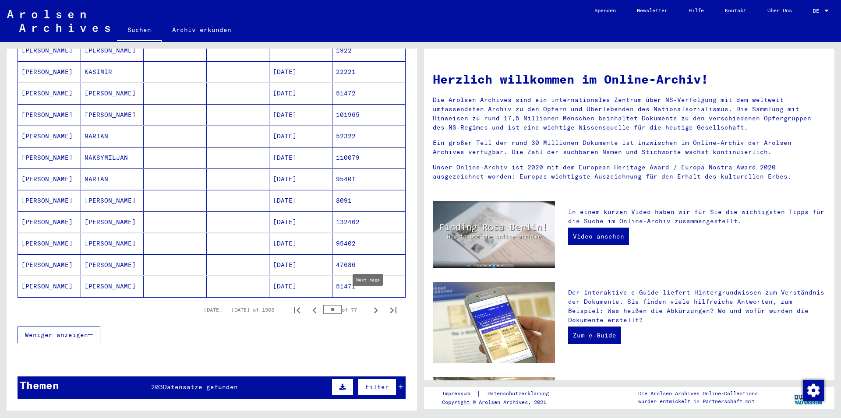
click at [370, 304] on icon "Next page" at bounding box center [376, 310] width 12 height 12
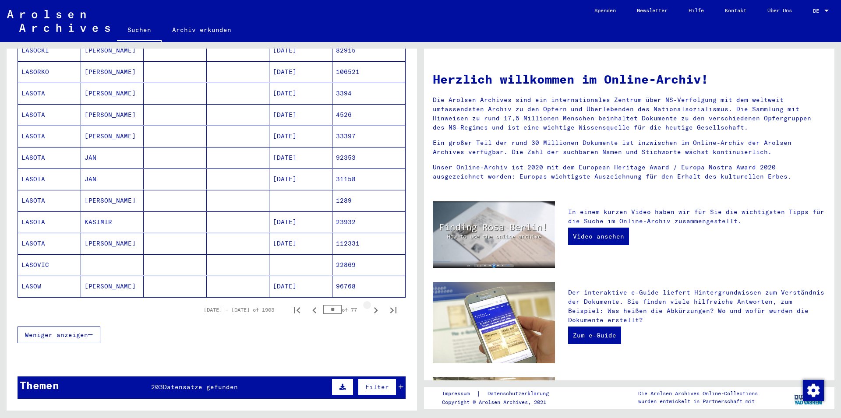
click at [370, 304] on icon "Next page" at bounding box center [376, 310] width 12 height 12
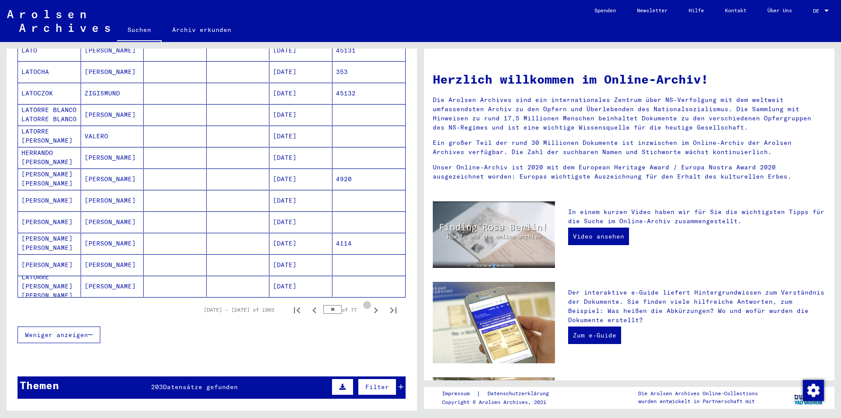
type input "**"
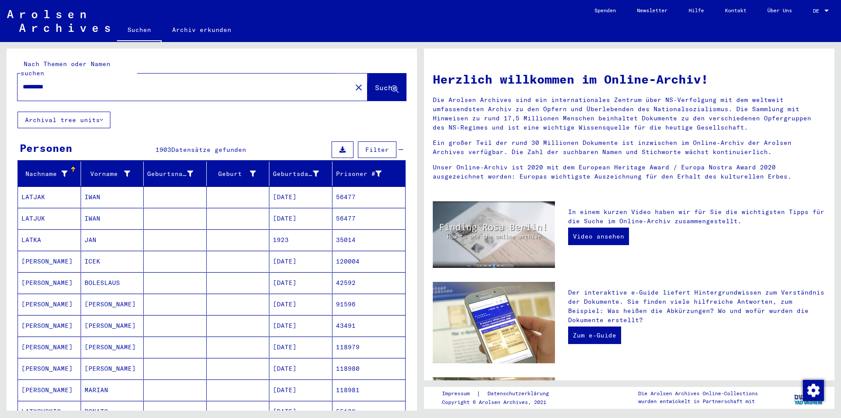
click at [375, 83] on span "Suche" at bounding box center [386, 87] width 22 height 9
click at [26, 82] on input "********" at bounding box center [182, 86] width 318 height 9
click at [142, 82] on input "********" at bounding box center [182, 86] width 318 height 9
type input "********"
click at [375, 83] on span "Suche" at bounding box center [386, 87] width 22 height 9
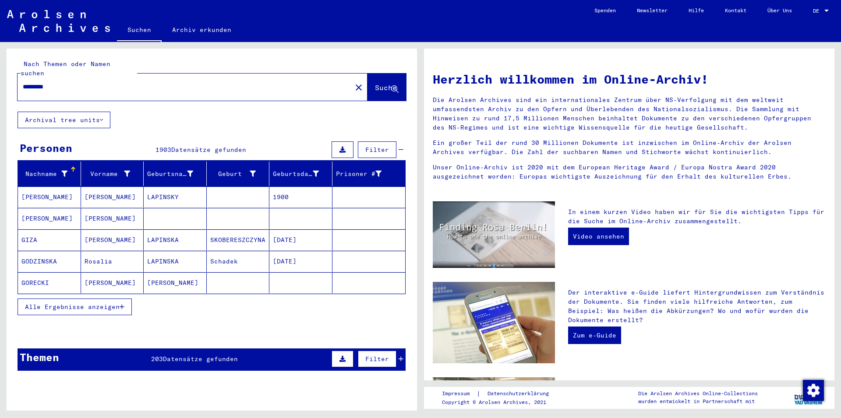
click at [108, 303] on span "Alle Ergebnisse anzeigen" at bounding box center [72, 307] width 95 height 8
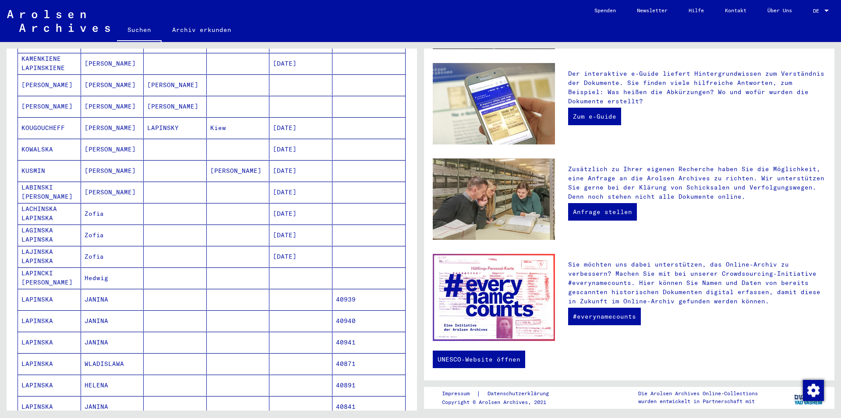
scroll to position [520, 0]
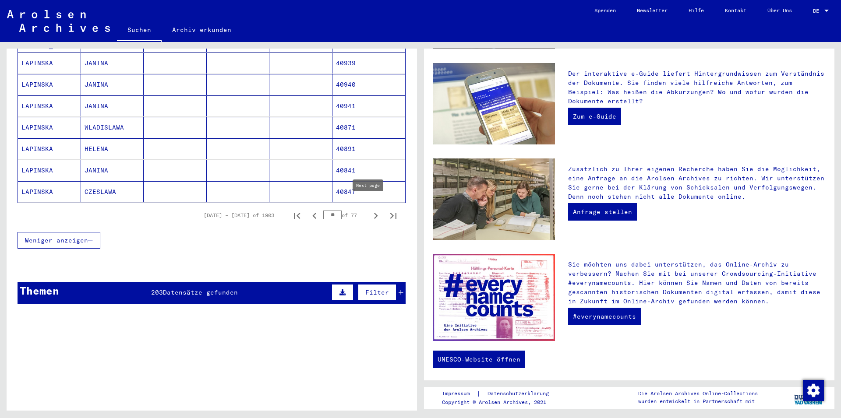
click at [370, 210] on icon "Next page" at bounding box center [376, 216] width 12 height 12
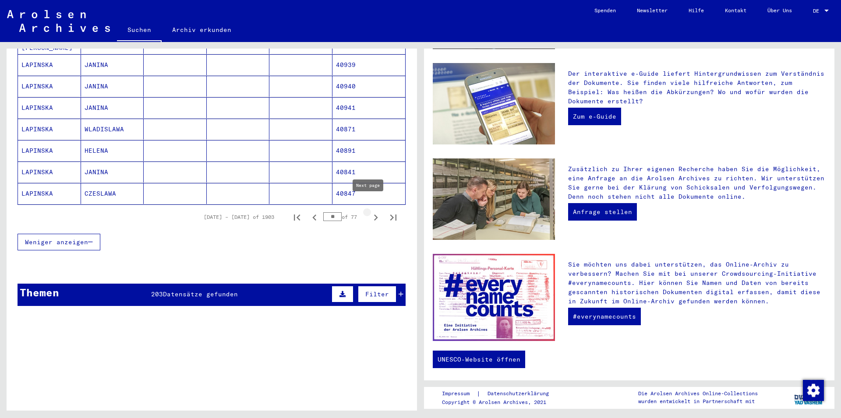
type input "**"
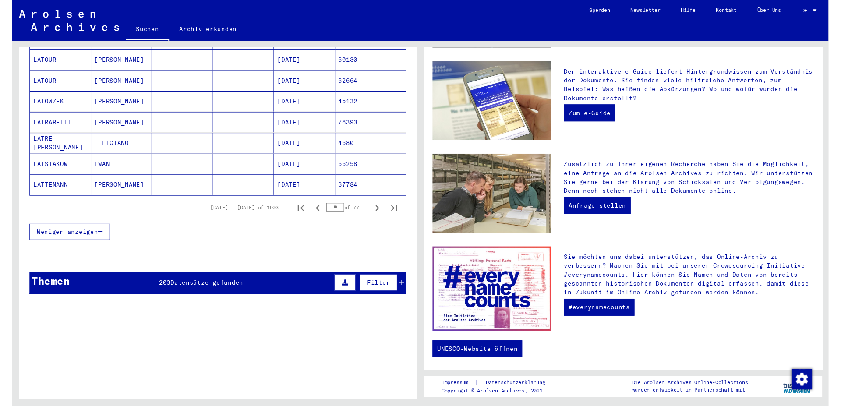
scroll to position [0, 0]
